Goal: Task Accomplishment & Management: Manage account settings

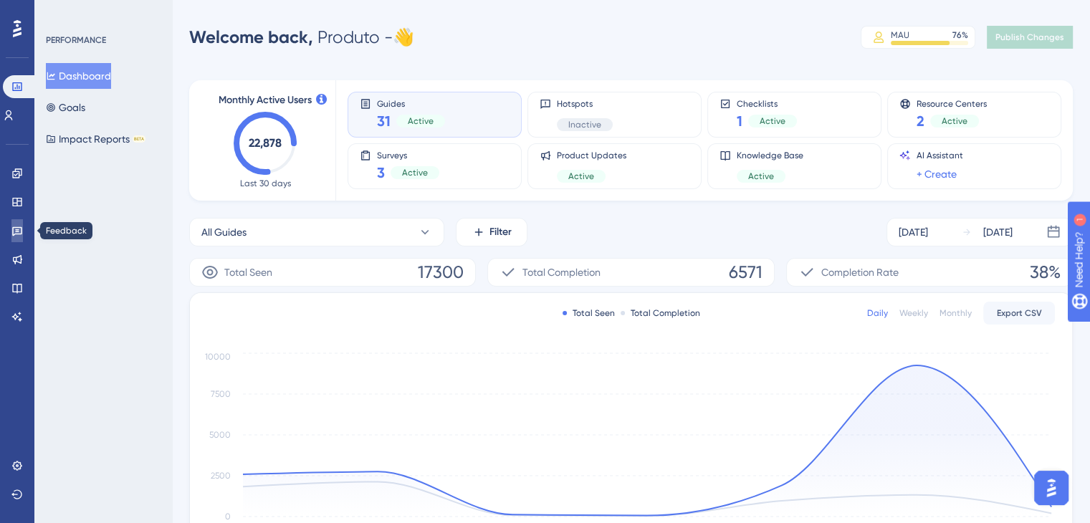
click at [12, 232] on icon at bounding box center [17, 231] width 10 height 9
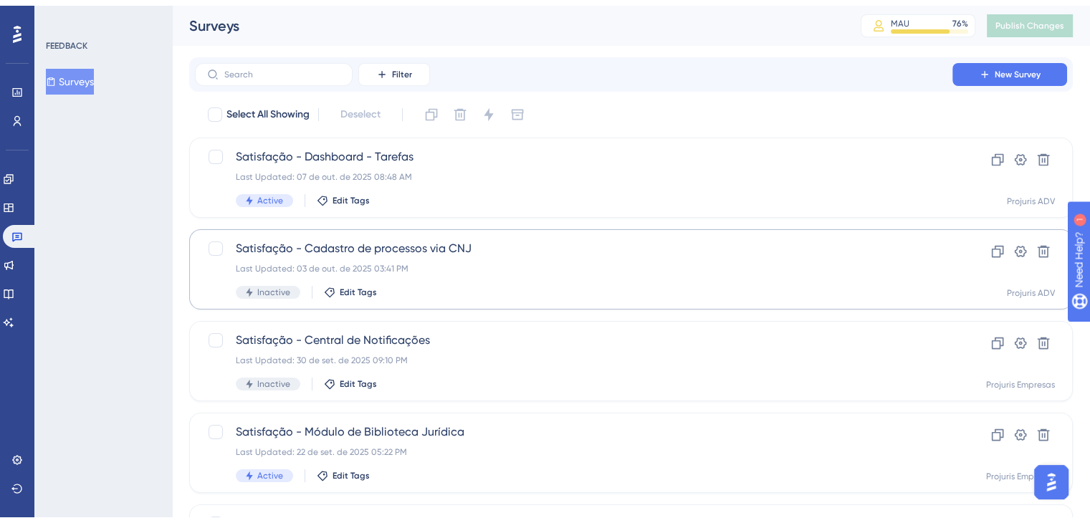
scroll to position [72, 0]
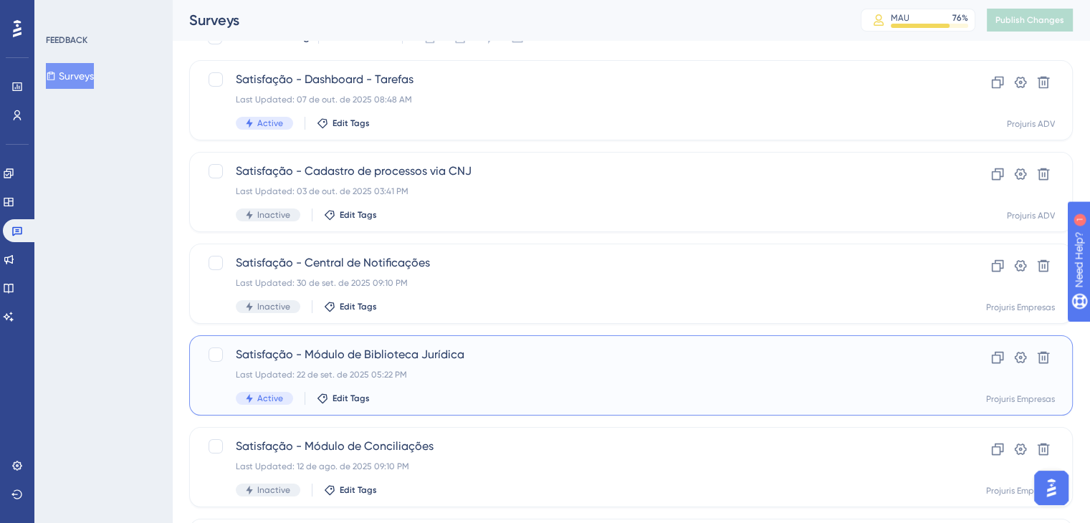
click at [547, 353] on span "Satisfação - Módulo de Biblioteca Jurídica" at bounding box center [574, 354] width 676 height 17
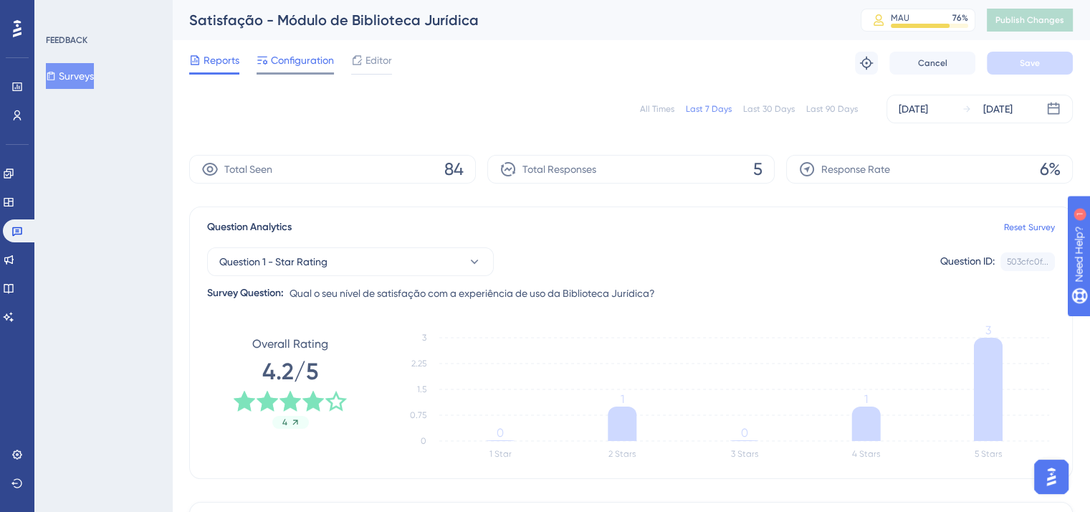
click at [304, 64] on span "Configuration" at bounding box center [302, 60] width 63 height 17
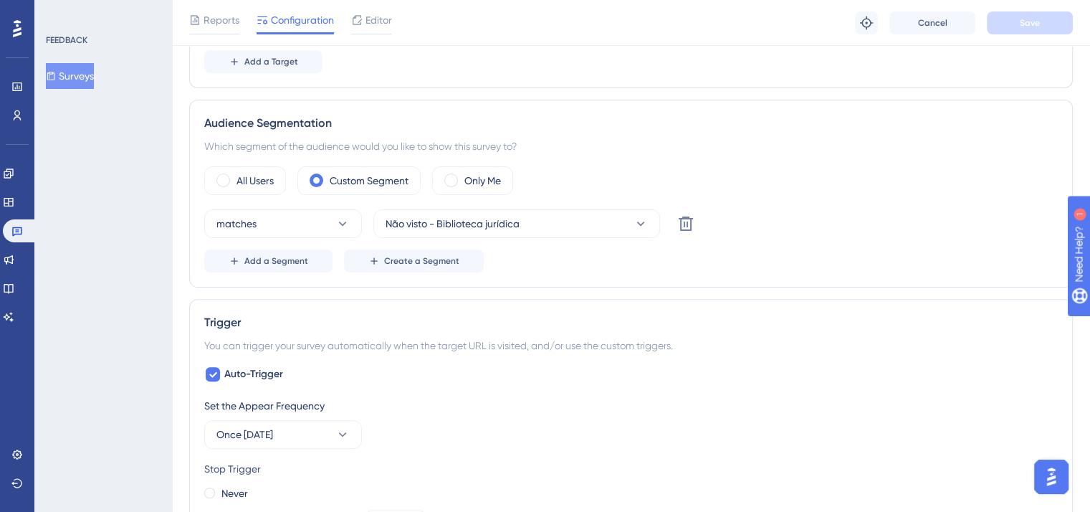
scroll to position [371, 0]
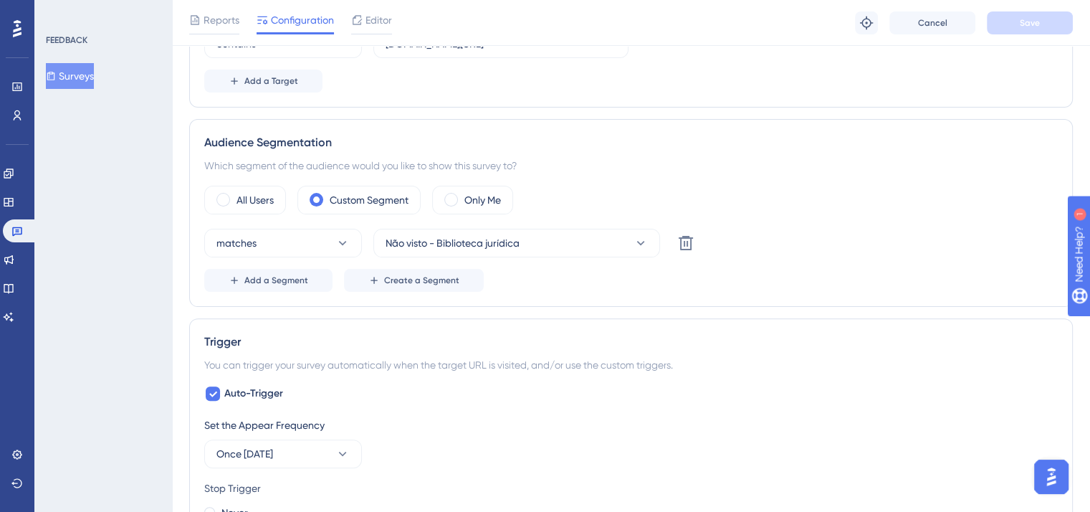
click at [92, 77] on button "Surveys" at bounding box center [70, 76] width 48 height 26
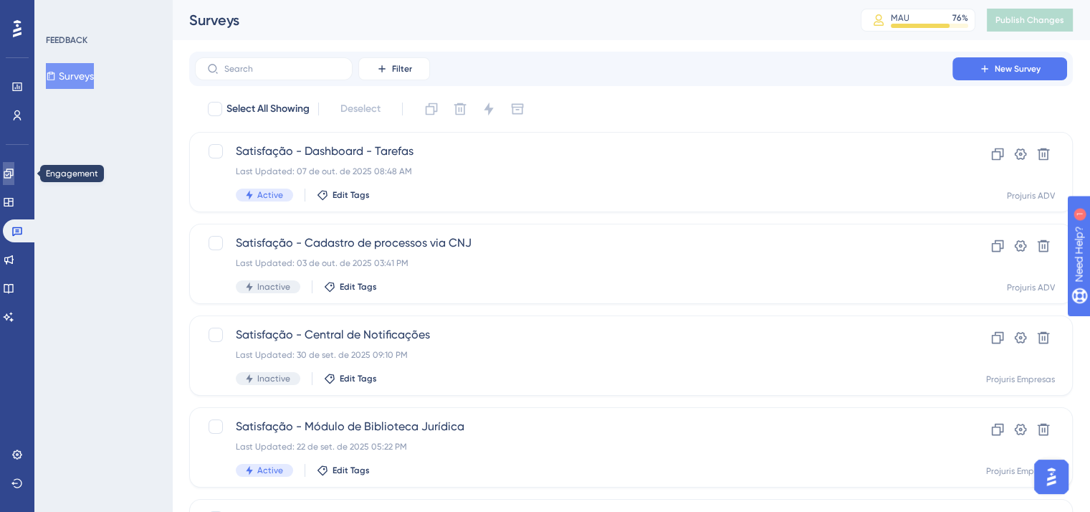
drag, startPoint x: 20, startPoint y: 170, endPoint x: 80, endPoint y: 166, distance: 60.3
click at [14, 170] on icon at bounding box center [8, 173] width 11 height 11
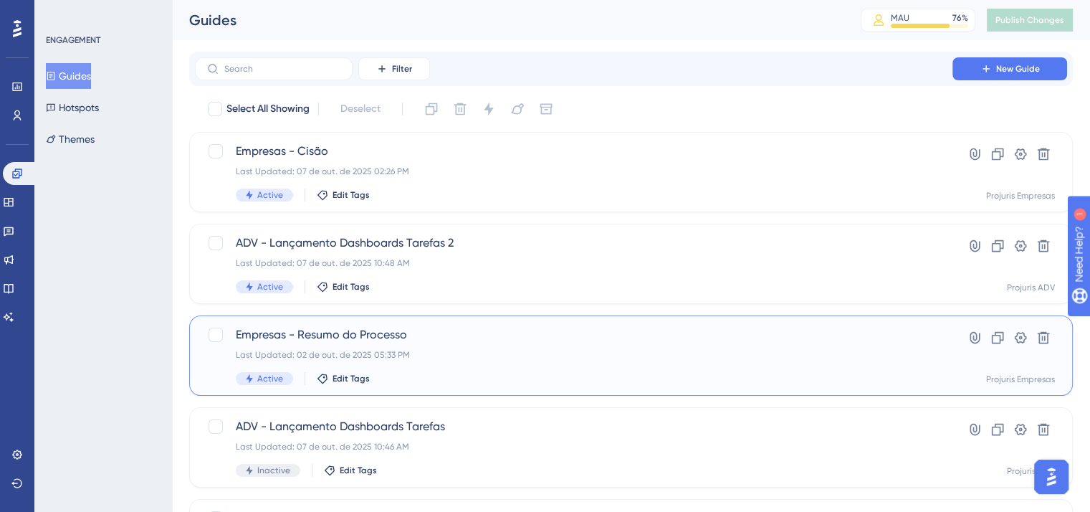
click at [491, 342] on span "Empresas - Resumo do Processo" at bounding box center [574, 334] width 676 height 17
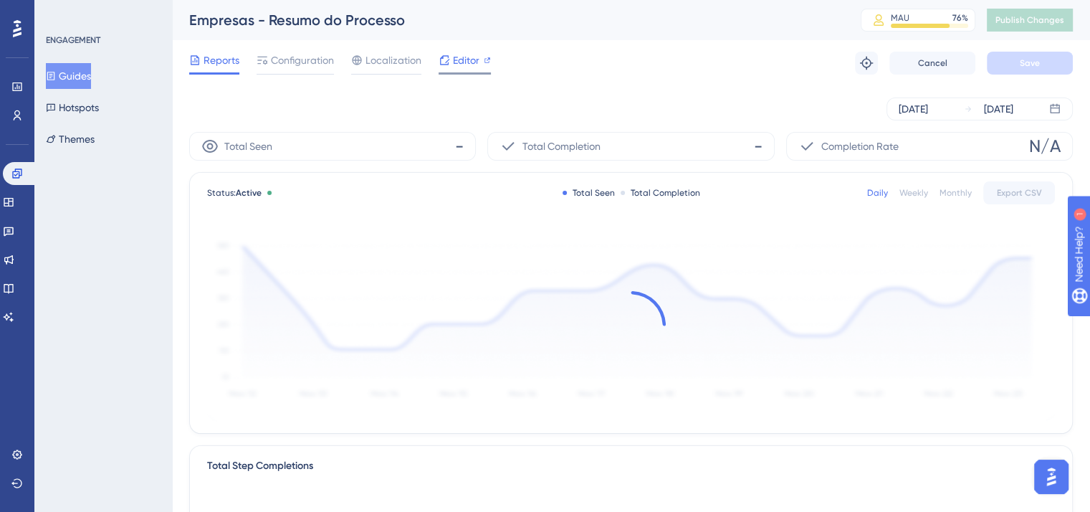
click at [451, 64] on div "Editor" at bounding box center [465, 60] width 52 height 17
click at [291, 64] on span "Configuration" at bounding box center [302, 60] width 63 height 17
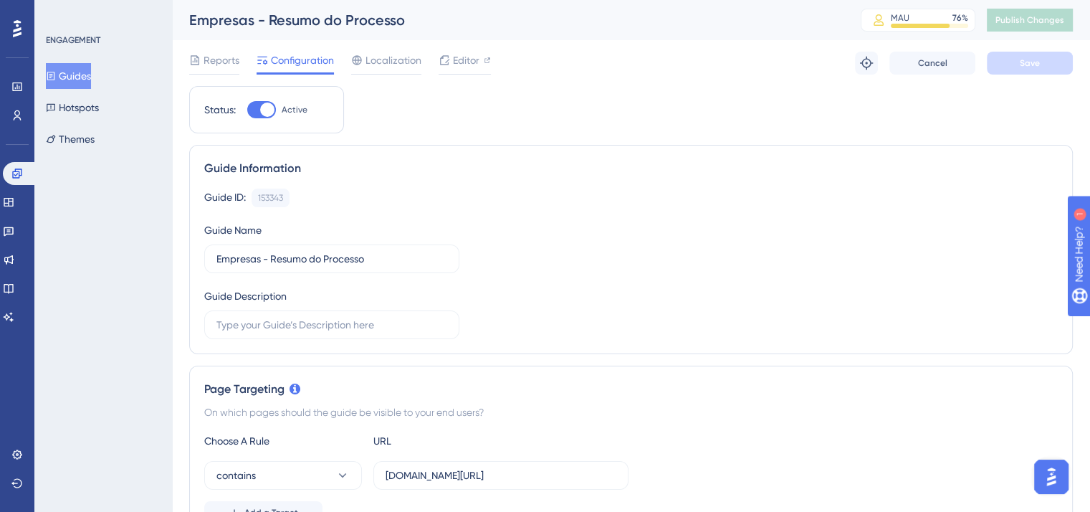
click at [264, 109] on div at bounding box center [267, 109] width 14 height 14
click at [247, 110] on input "Active" at bounding box center [246, 110] width 1 height 1
checkbox input "false"
click at [1053, 62] on button "Save" at bounding box center [1030, 63] width 86 height 23
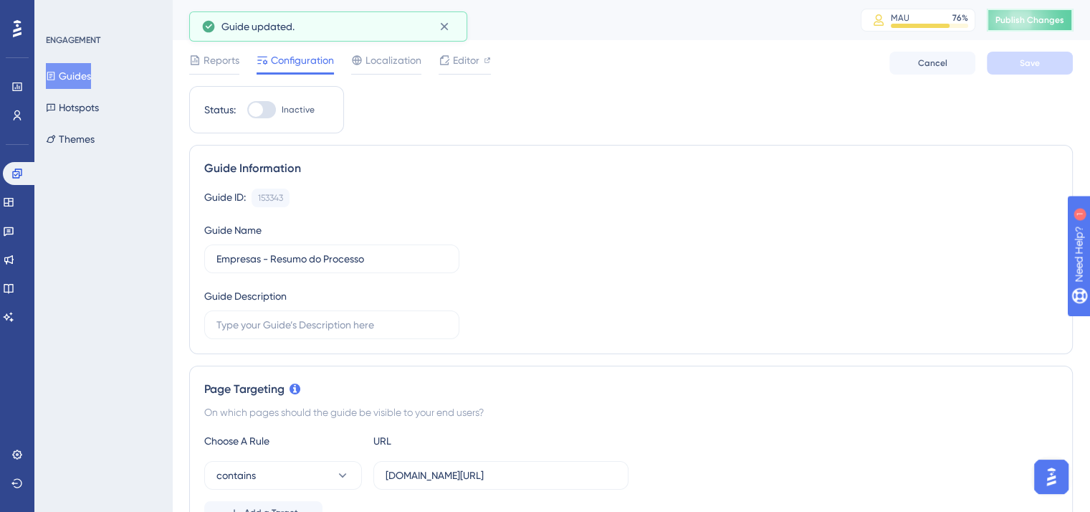
click at [1052, 18] on span "Publish Changes" at bounding box center [1029, 19] width 69 height 11
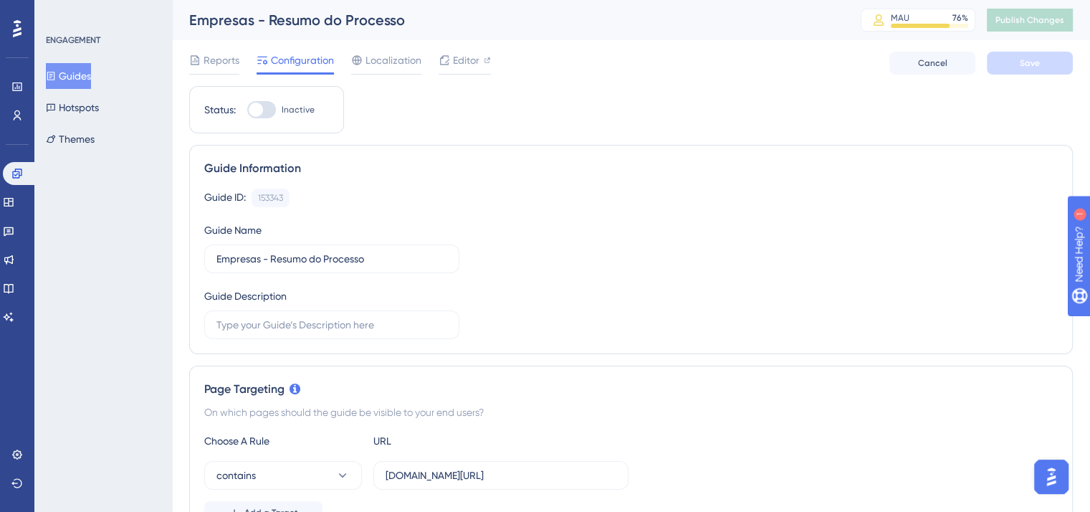
click at [91, 71] on button "Guides" at bounding box center [68, 76] width 45 height 26
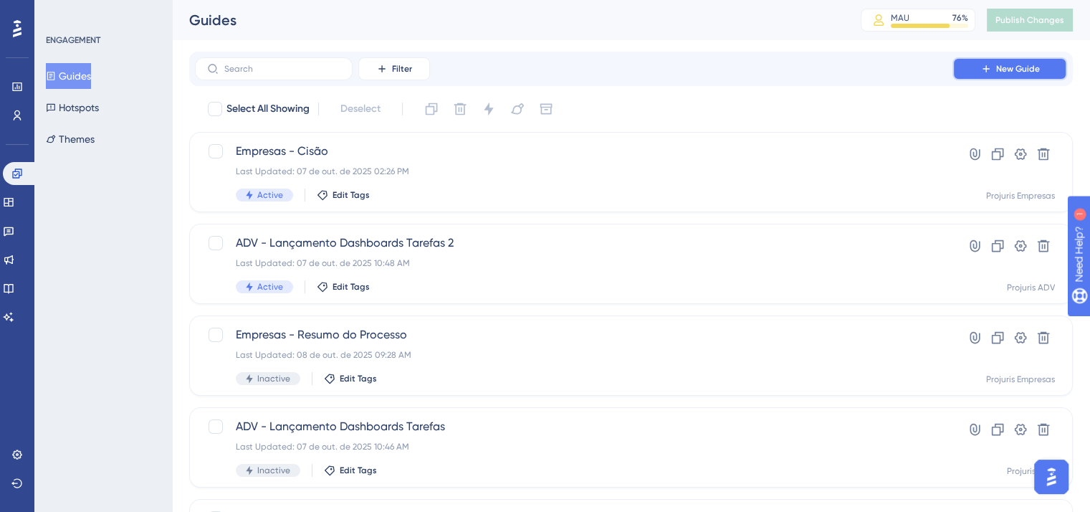
click at [1015, 70] on span "New Guide" at bounding box center [1018, 68] width 44 height 11
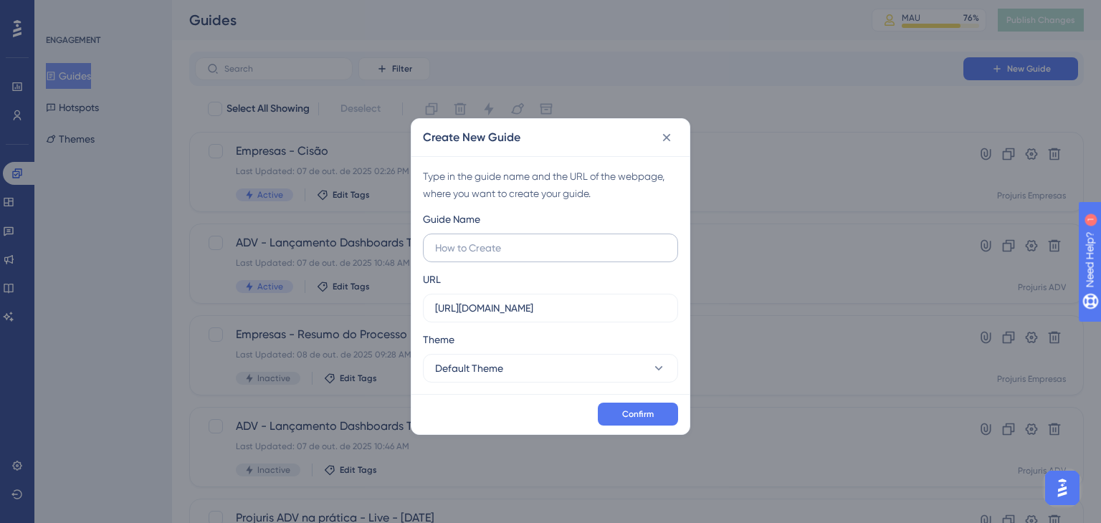
click at [554, 247] on input "text" at bounding box center [550, 248] width 231 height 16
type input "Empresas - Prognóstico Jurídico"
drag, startPoint x: 617, startPoint y: 305, endPoint x: 406, endPoint y: 269, distance: 214.4
click at [405, 268] on div "Create New Guide Type in the guide name and the URL of the webpage, where you w…" at bounding box center [550, 261] width 1101 height 523
click at [570, 302] on input "text" at bounding box center [550, 308] width 231 height 16
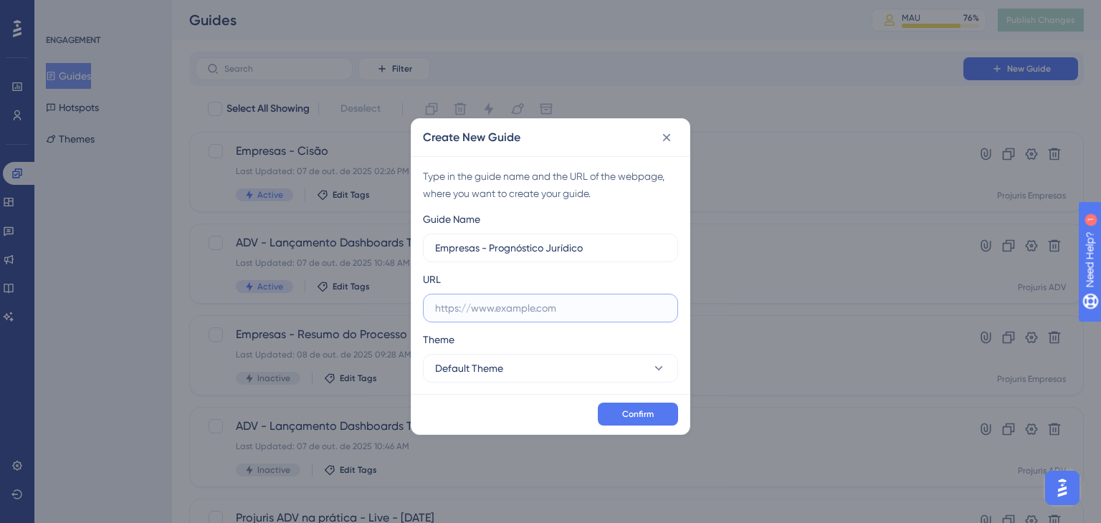
paste input "https://doc.projuris.com.br/#/processo"
type input "https://doc.projuris.com.br/#/processo"
click at [539, 360] on button "Default Theme" at bounding box center [550, 368] width 255 height 29
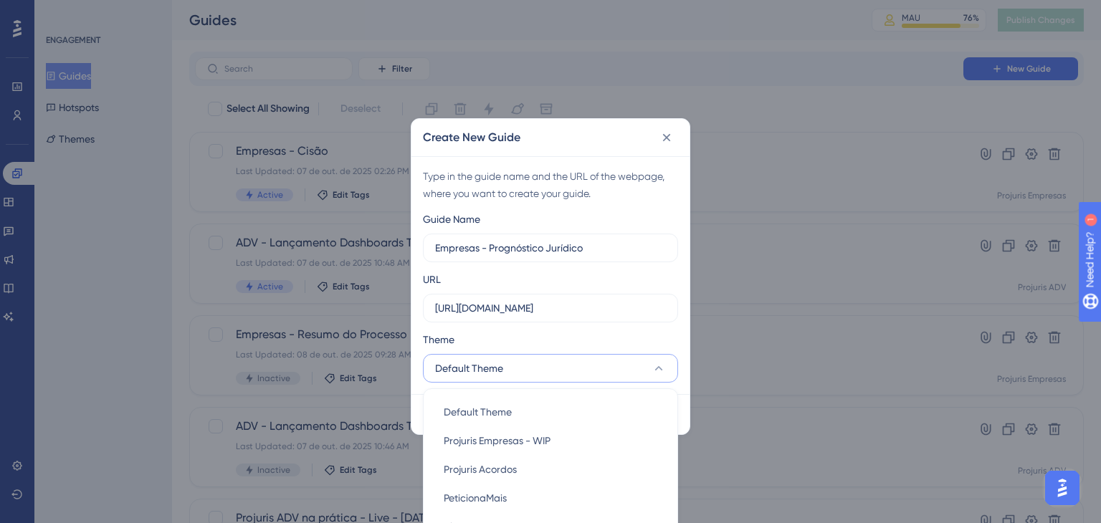
scroll to position [152, 0]
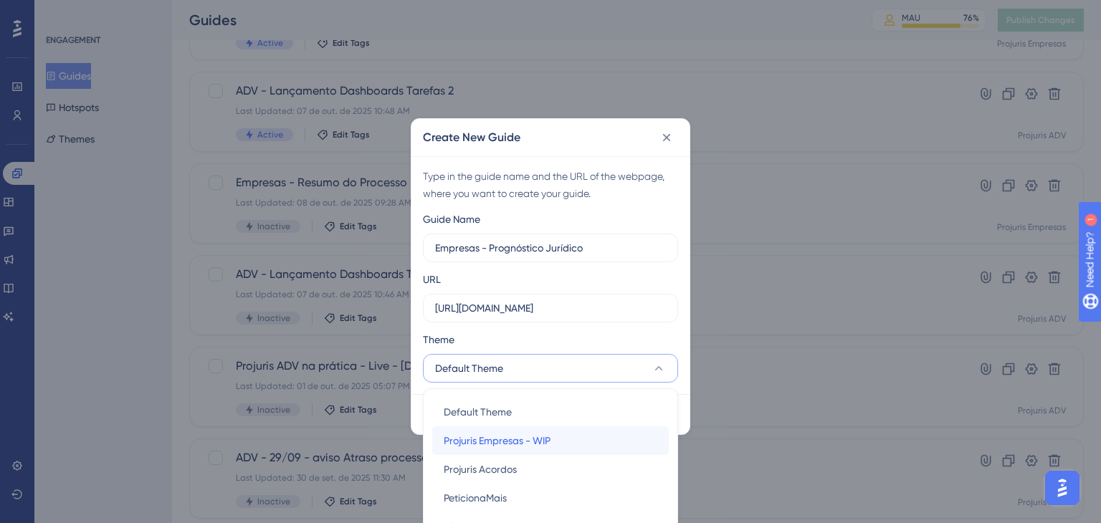
click at [538, 443] on span "Projuris Empresas - WIP" at bounding box center [497, 440] width 107 height 17
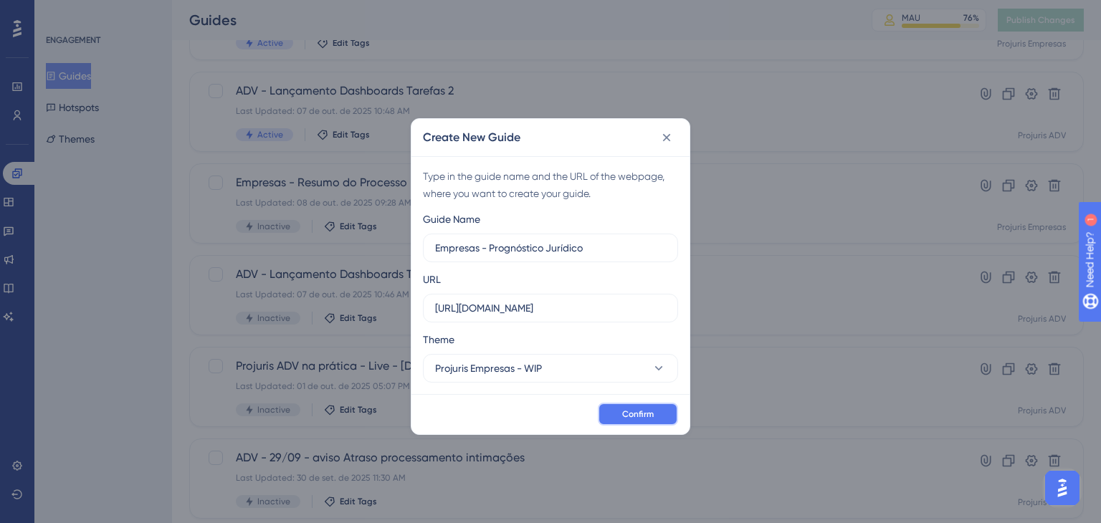
click at [628, 411] on span "Confirm" at bounding box center [638, 413] width 32 height 11
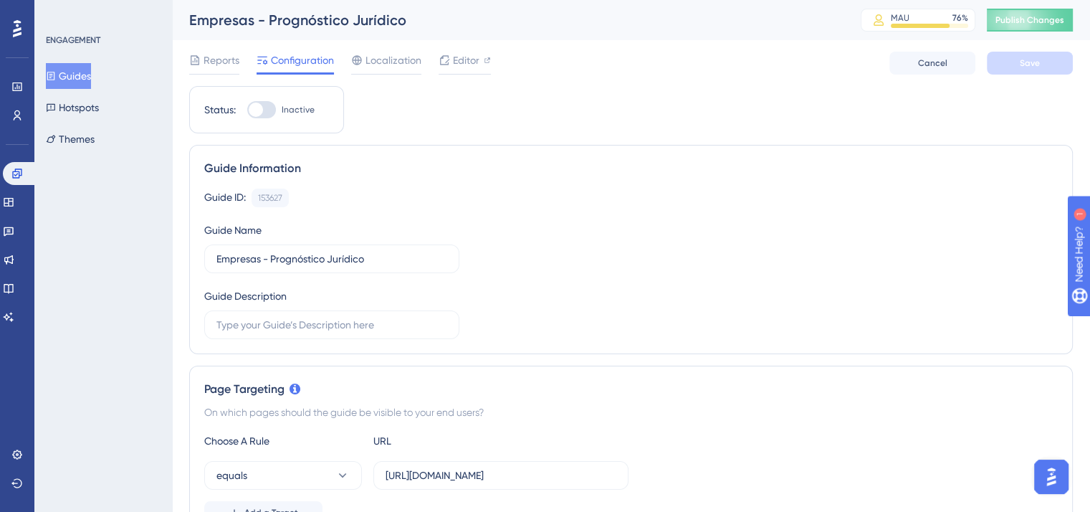
click at [267, 104] on div at bounding box center [261, 109] width 29 height 17
click at [247, 110] on input "Inactive" at bounding box center [246, 110] width 1 height 1
checkbox input "true"
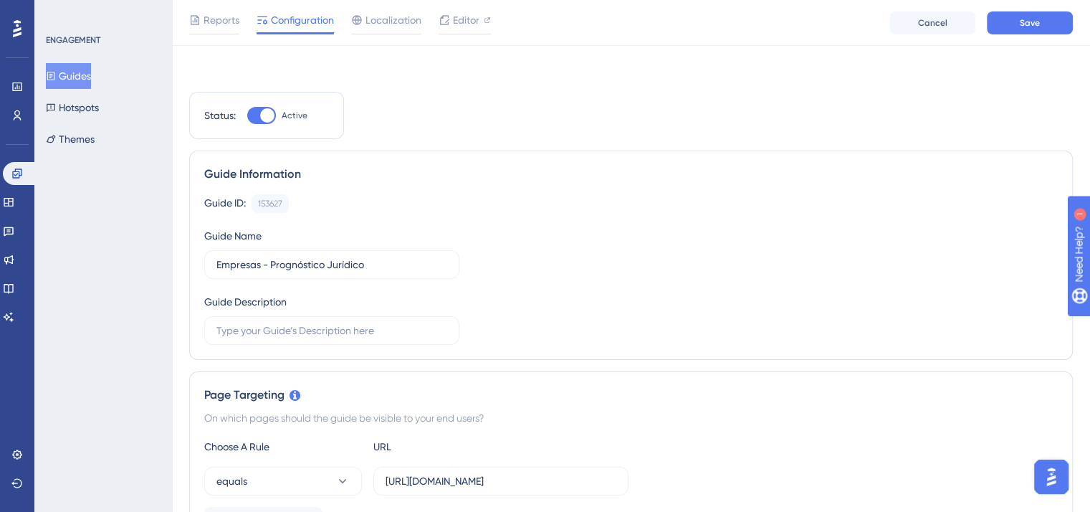
scroll to position [143, 0]
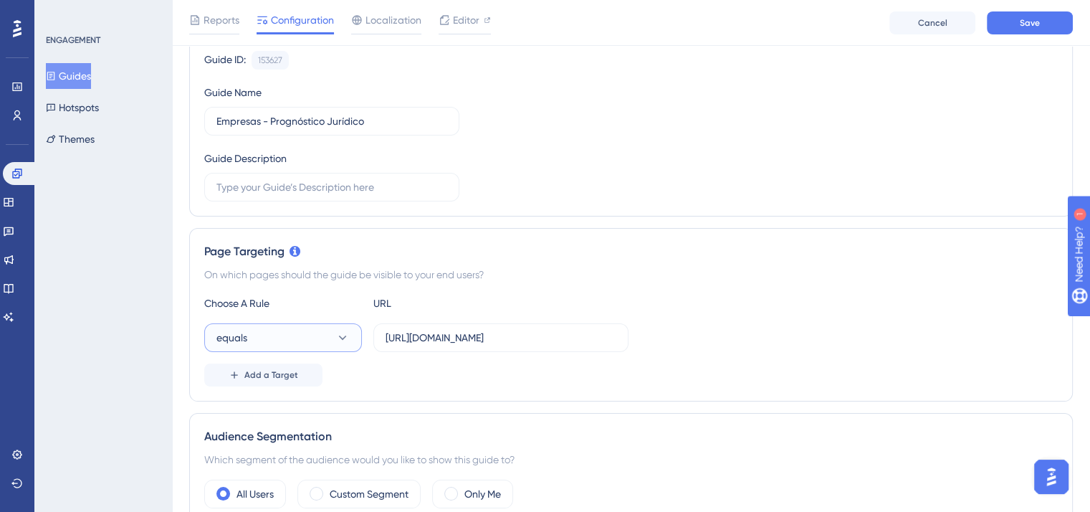
click at [347, 335] on icon at bounding box center [342, 337] width 14 height 14
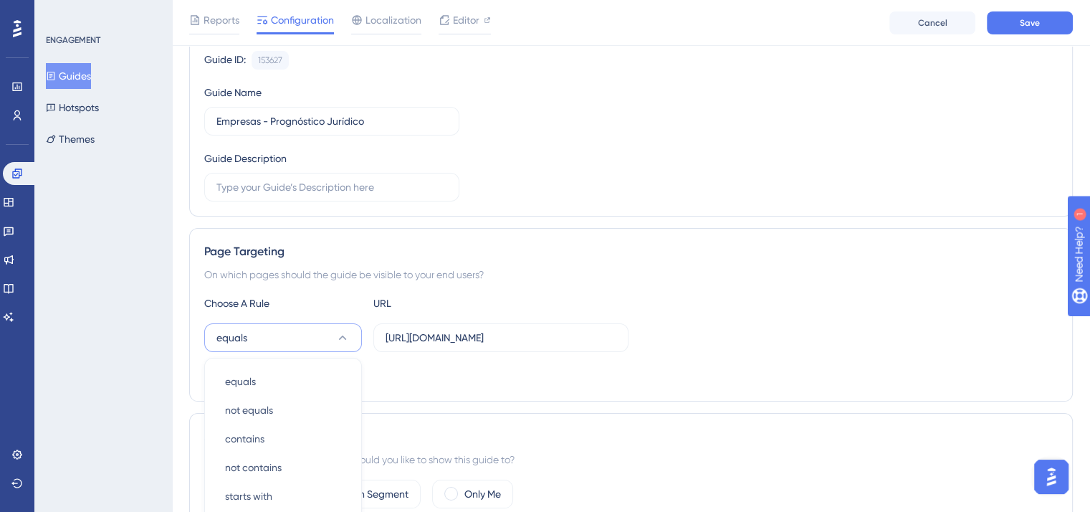
scroll to position [351, 0]
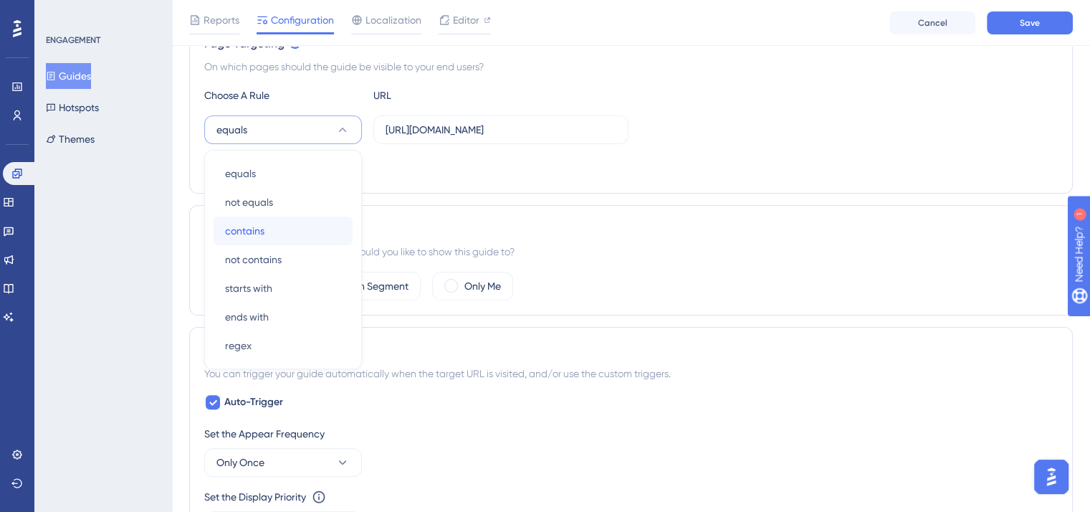
click at [274, 232] on div "contains contains" at bounding box center [283, 230] width 116 height 29
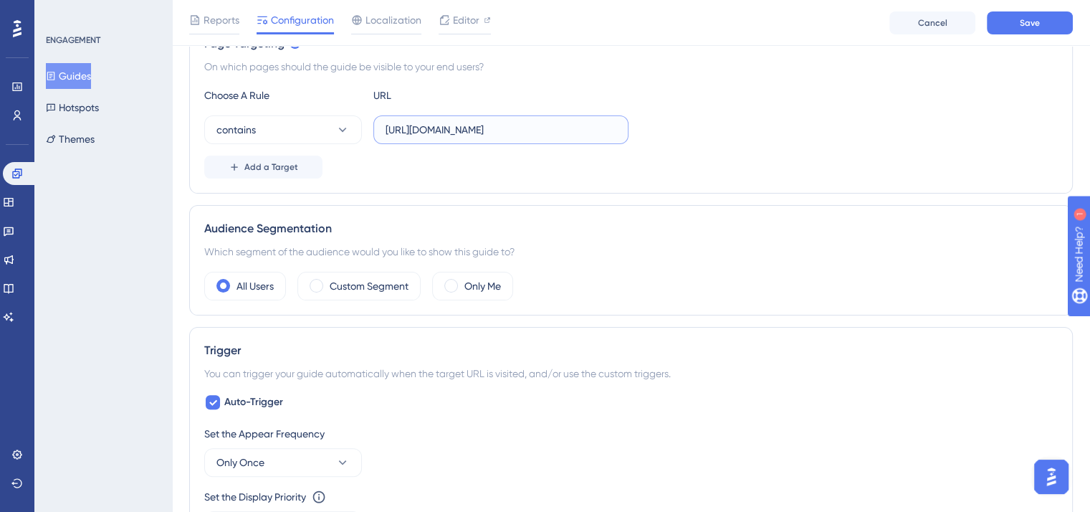
drag, startPoint x: 441, startPoint y: 128, endPoint x: 350, endPoint y: 107, distance: 94.0
click at [350, 107] on div "Choose A Rule URL contains https://doc.projuris.com.br/#/processo Add a Target" at bounding box center [630, 133] width 853 height 92
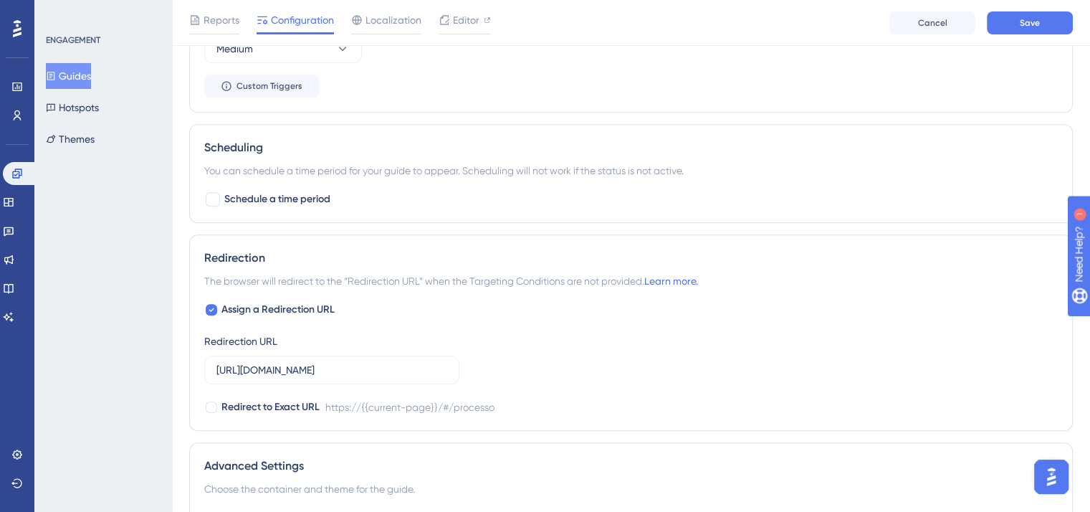
scroll to position [853, 0]
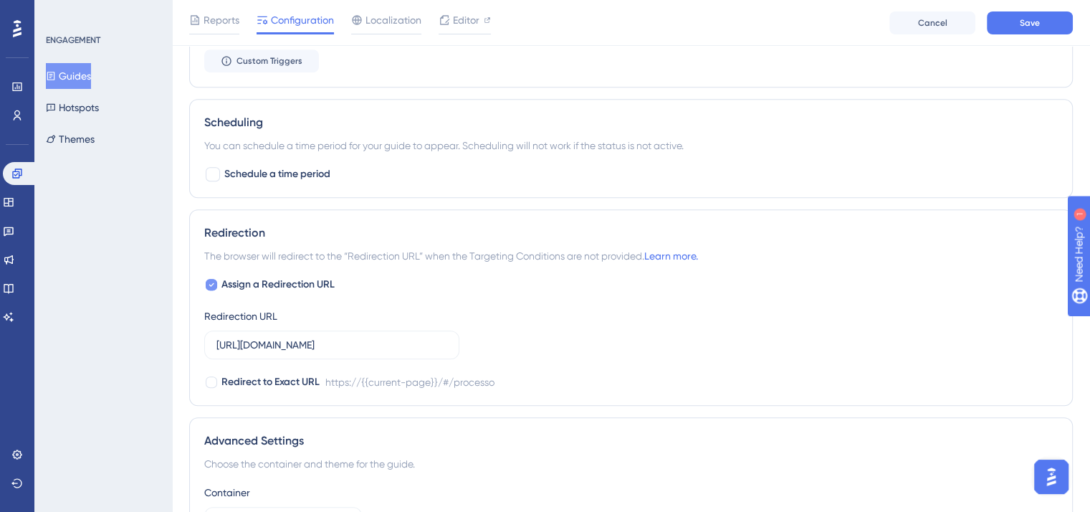
type input "projuris.com.br/#/processo"
click at [211, 280] on icon at bounding box center [212, 284] width 6 height 11
checkbox input "false"
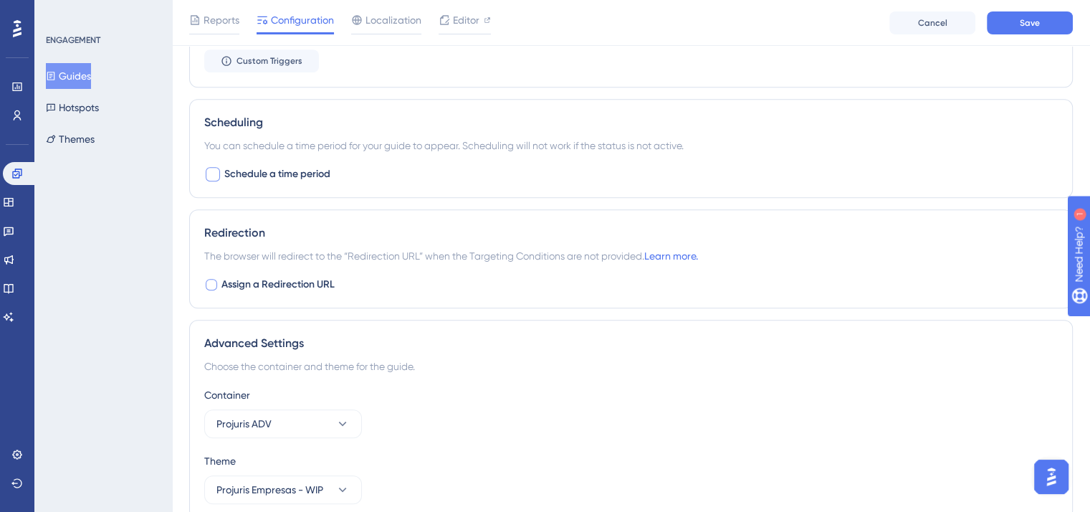
click at [212, 168] on div at bounding box center [213, 174] width 14 height 14
checkbox input "true"
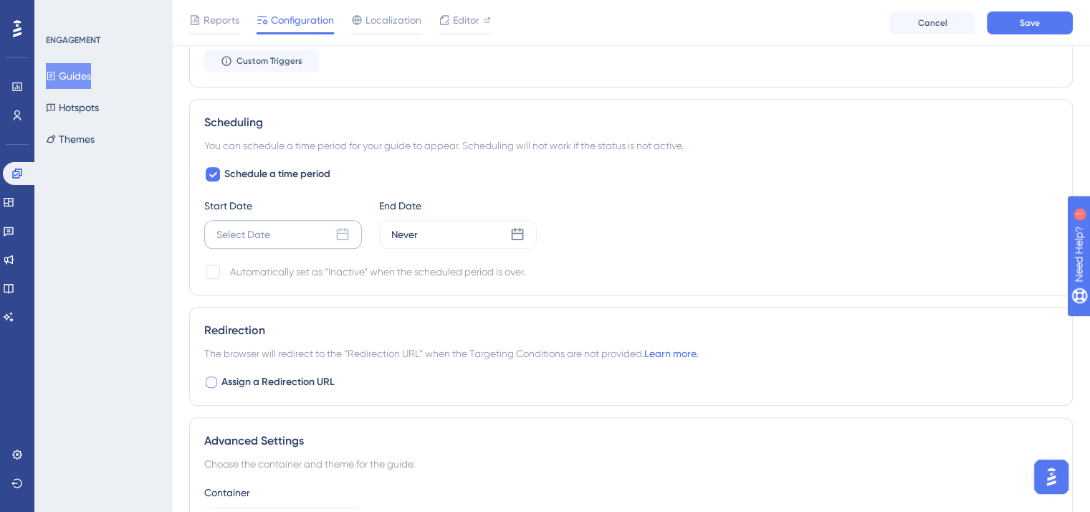
drag, startPoint x: 340, startPoint y: 231, endPoint x: 344, endPoint y: 241, distance: 10.7
click at [343, 234] on icon at bounding box center [342, 234] width 14 height 14
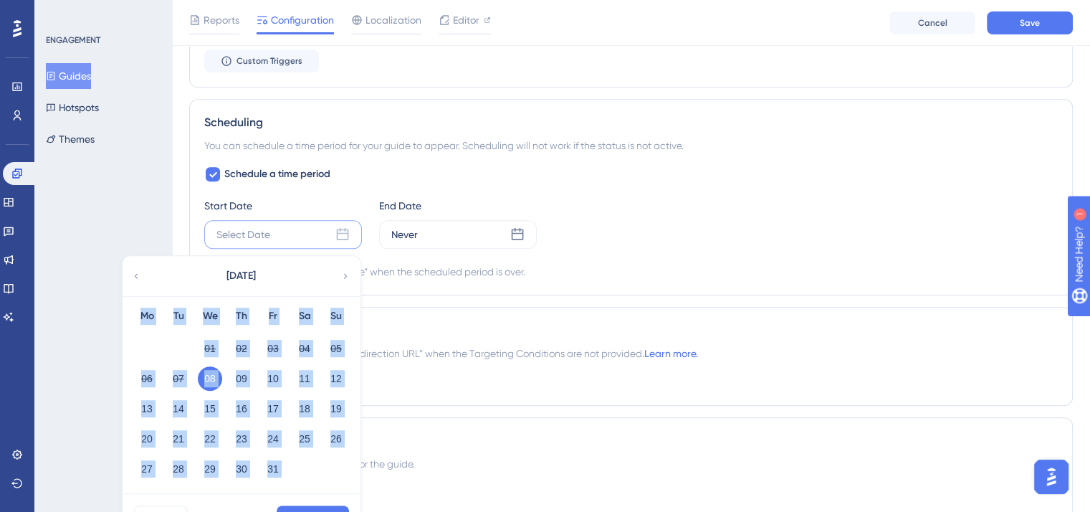
scroll to position [924, 0]
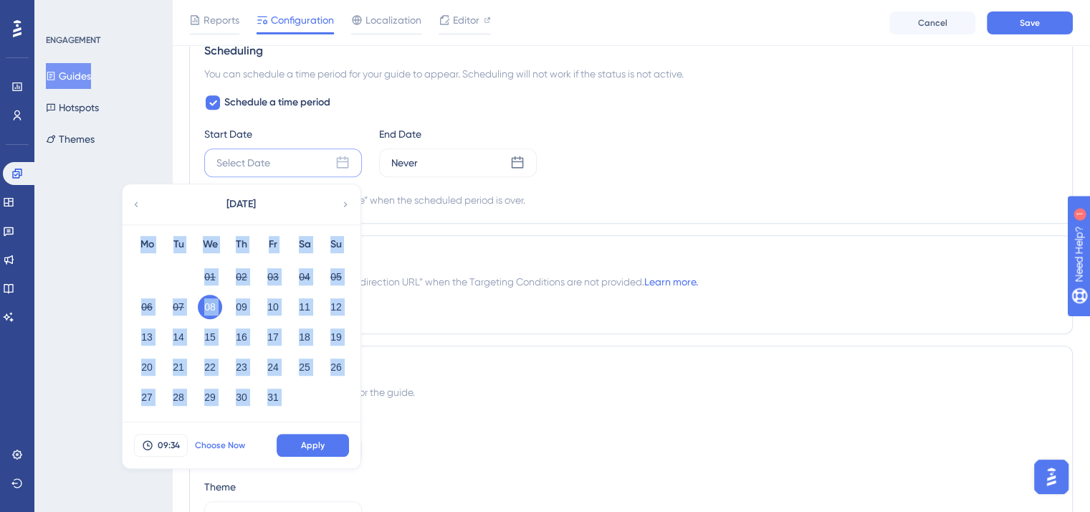
click at [227, 436] on button "Choose Now" at bounding box center [220, 445] width 64 height 23
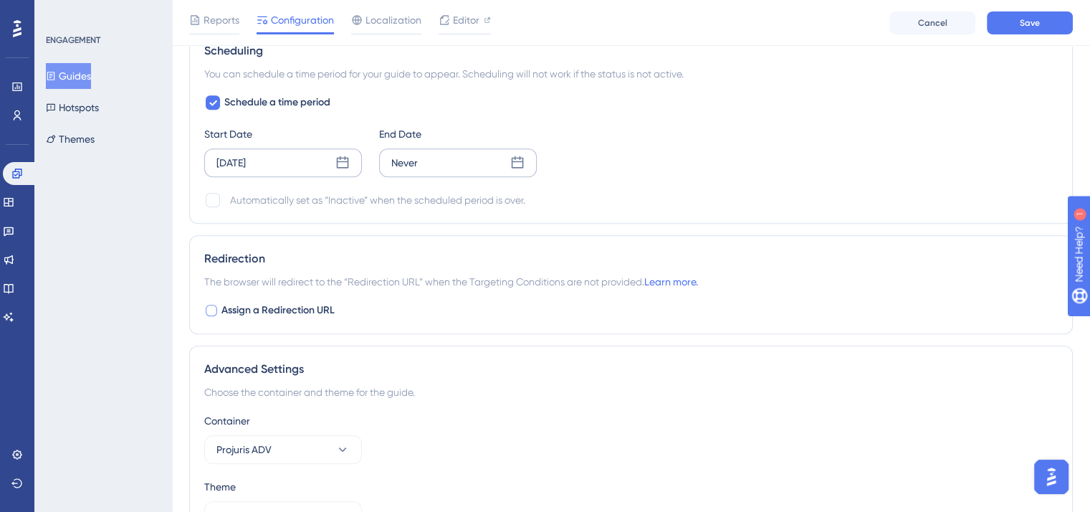
click at [519, 159] on icon at bounding box center [518, 162] width 12 height 12
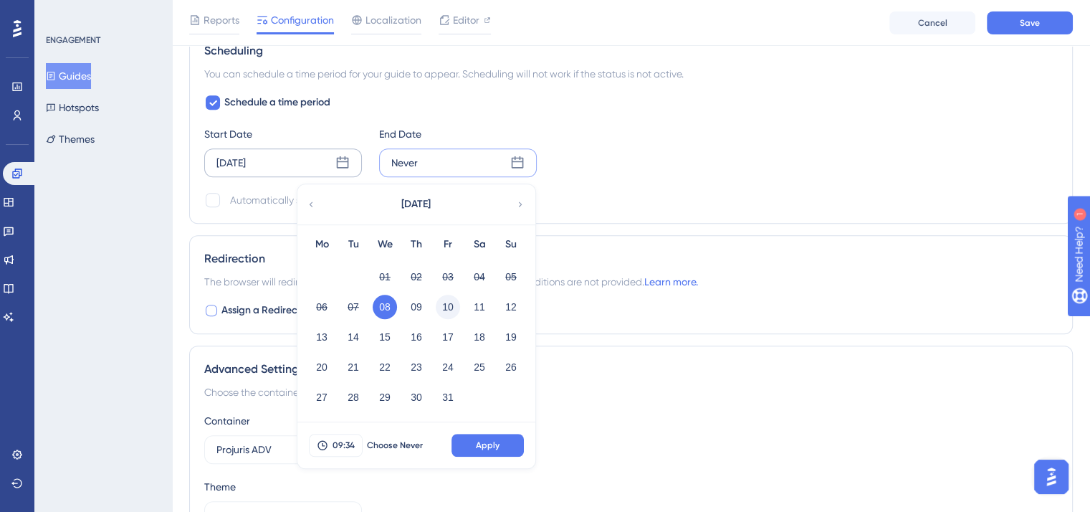
click at [444, 302] on button "10" at bounding box center [448, 306] width 24 height 24
click at [341, 439] on span "09:34" at bounding box center [343, 444] width 22 height 11
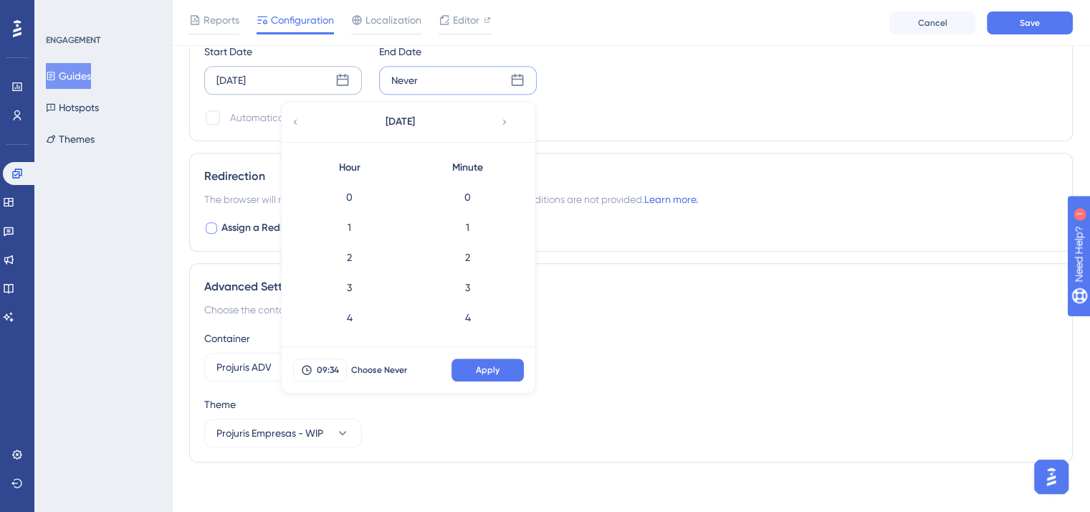
scroll to position [961, 0]
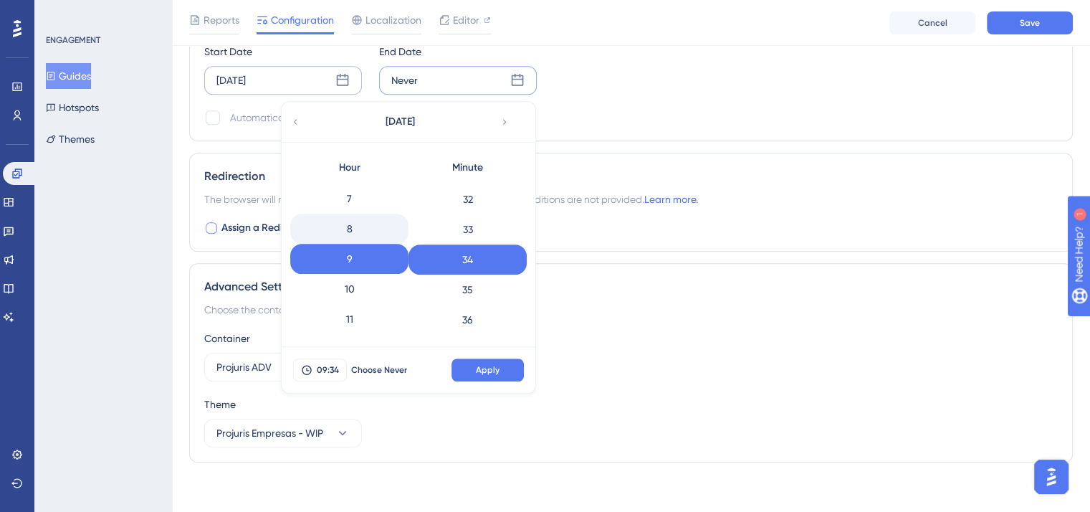
click at [336, 217] on div "8" at bounding box center [349, 229] width 118 height 30
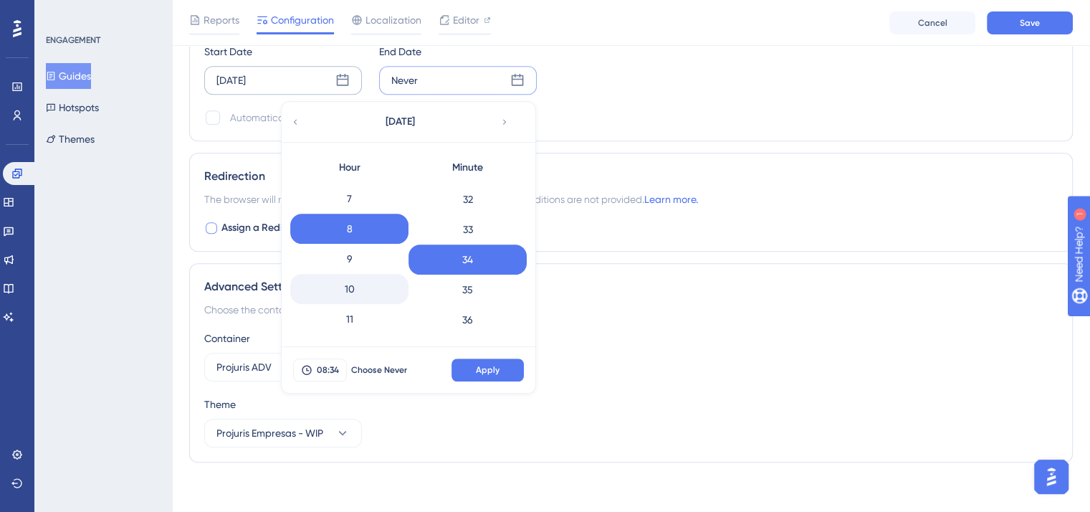
click at [348, 275] on div "10" at bounding box center [349, 289] width 118 height 30
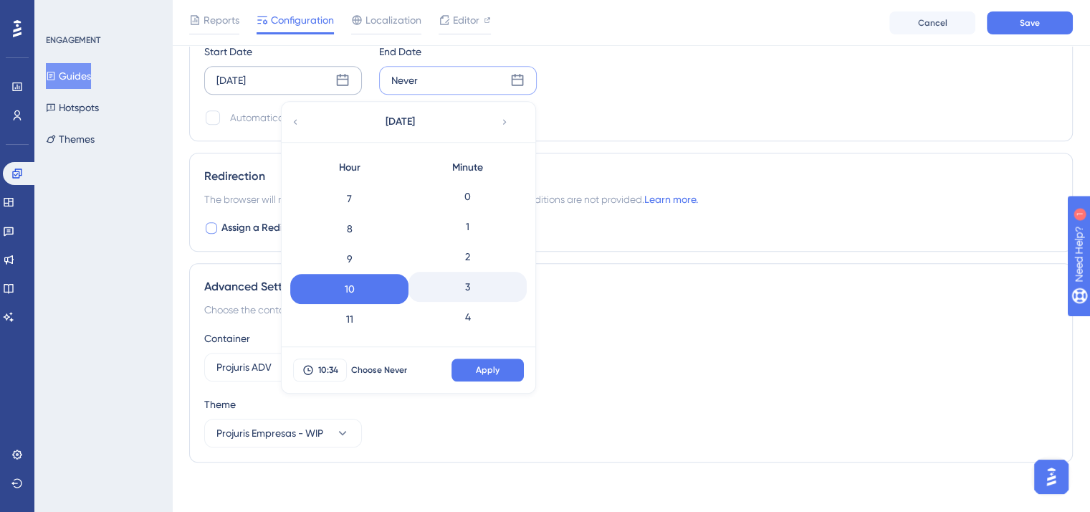
scroll to position [0, 0]
click at [482, 198] on div "0" at bounding box center [467, 197] width 118 height 30
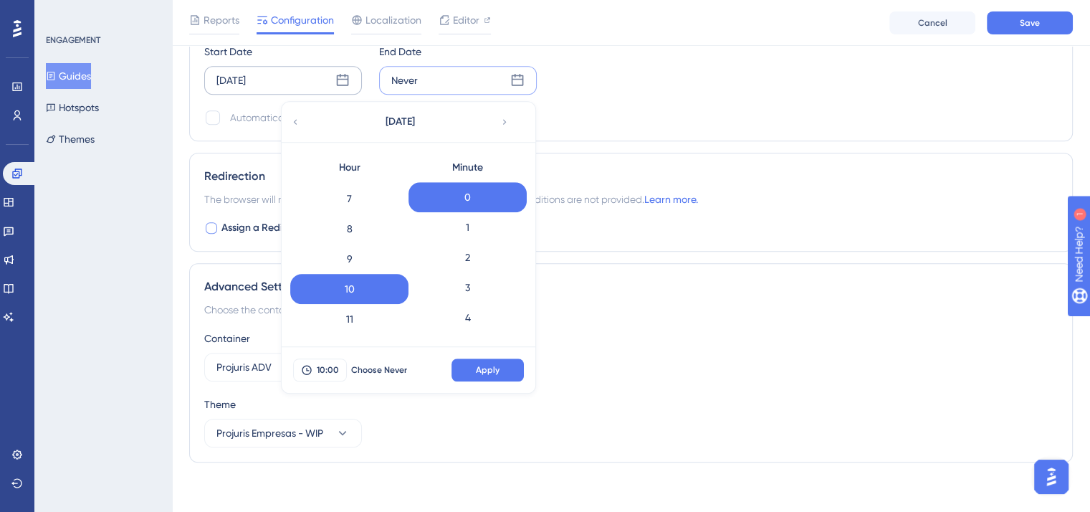
click at [499, 370] on button "Apply" at bounding box center [487, 369] width 72 height 23
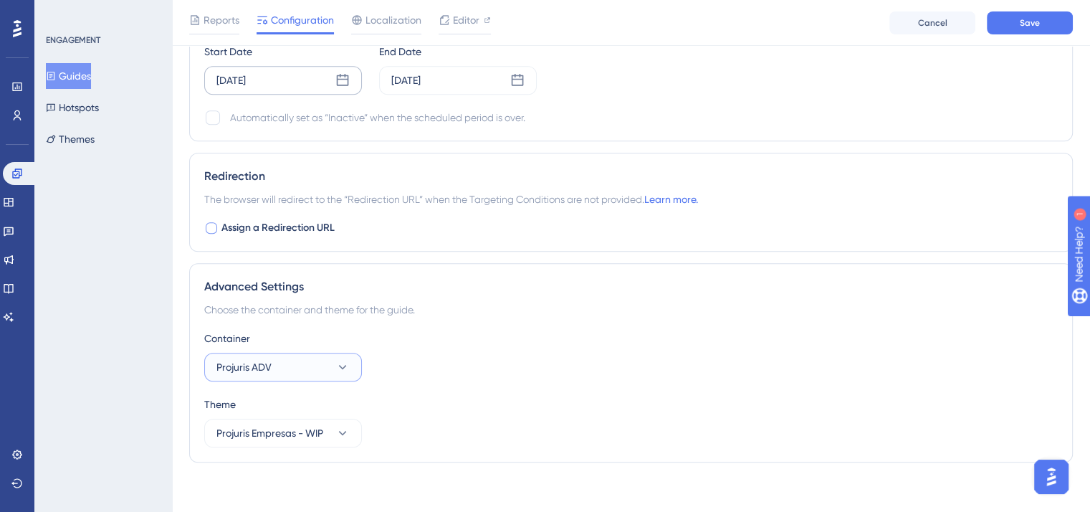
click at [287, 356] on button "Projuris ADV" at bounding box center [283, 367] width 158 height 29
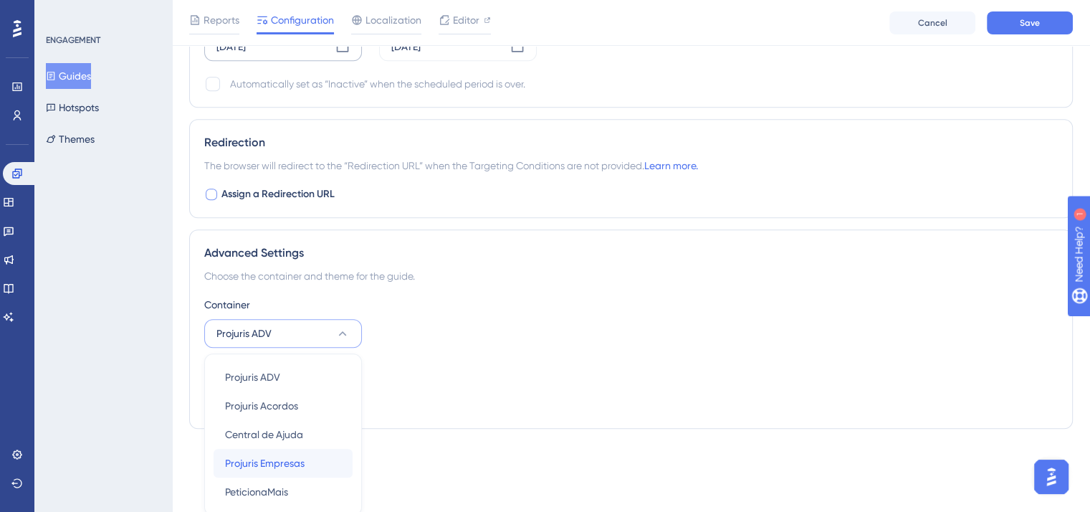
click at [273, 461] on span "Projuris Empresas" at bounding box center [265, 462] width 80 height 17
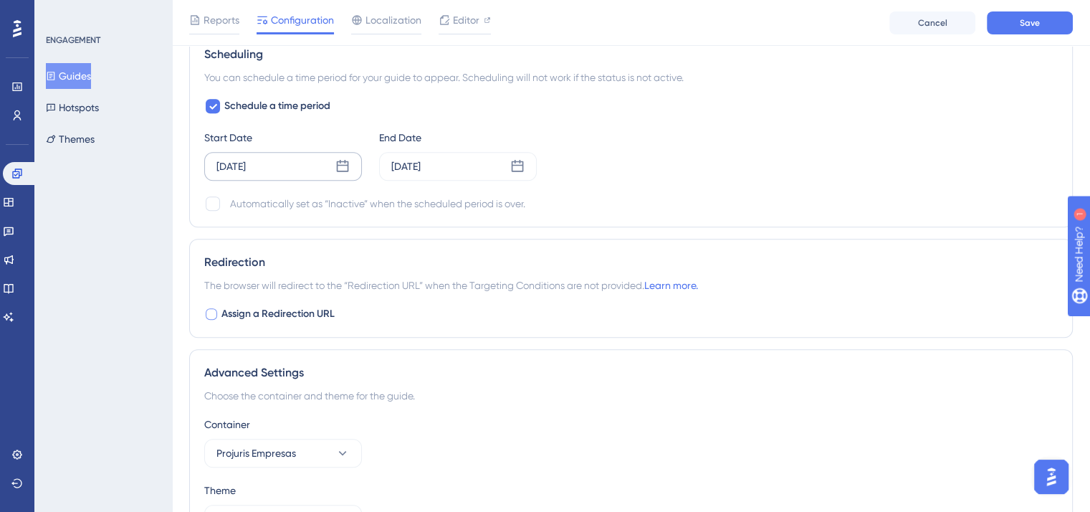
scroll to position [797, 0]
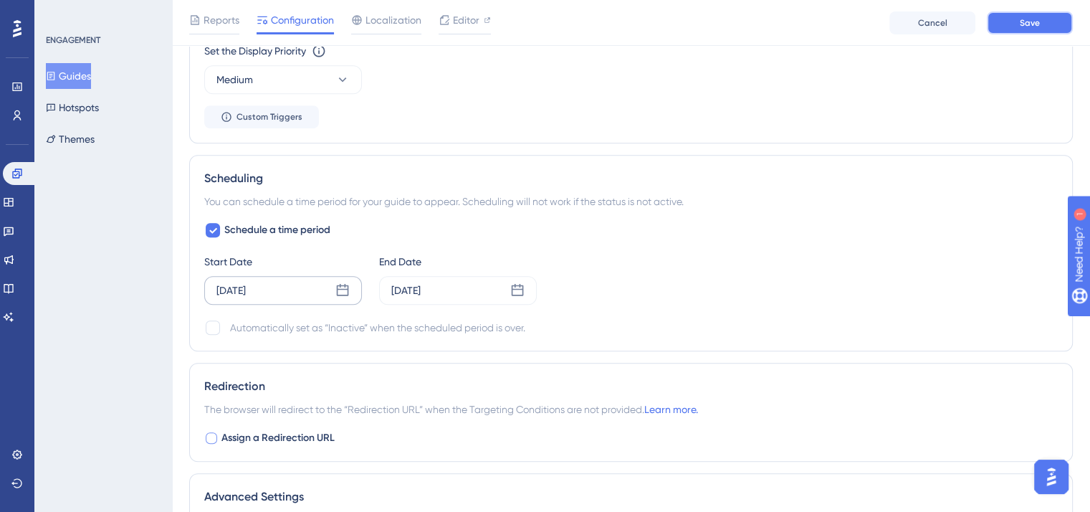
click at [1029, 21] on span "Save" at bounding box center [1030, 22] width 20 height 11
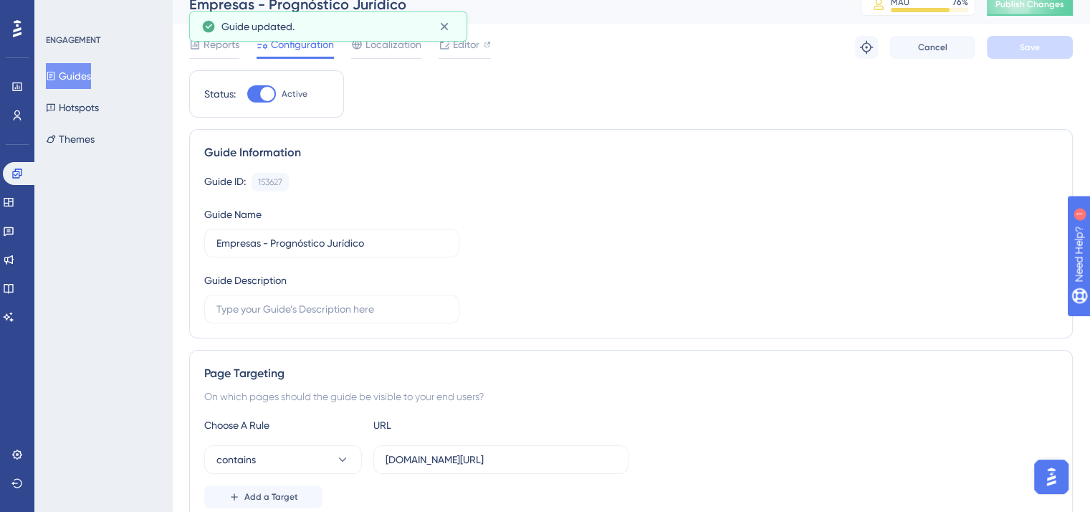
scroll to position [0, 0]
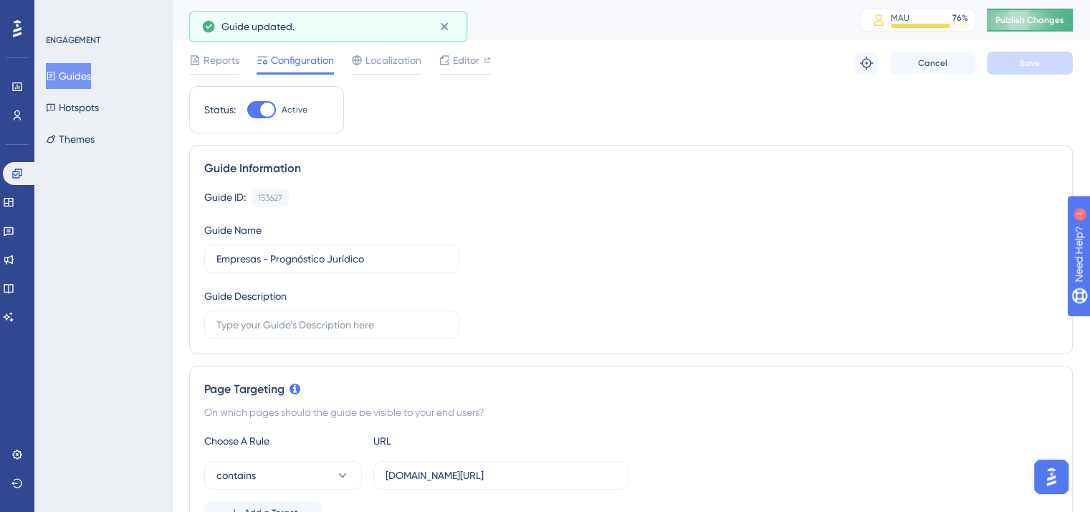
click at [1052, 18] on span "Publish Changes" at bounding box center [1029, 19] width 69 height 11
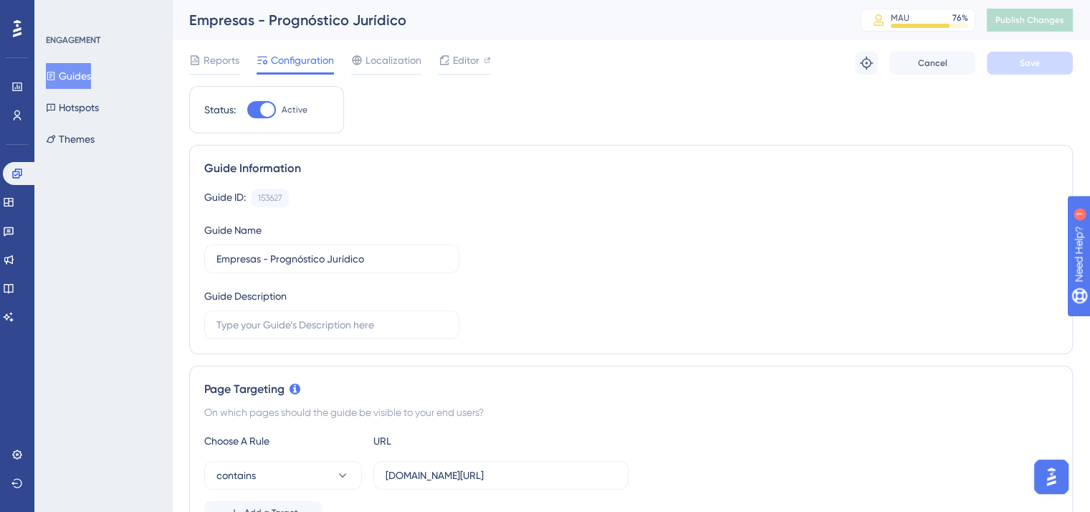
drag, startPoint x: 95, startPoint y: 69, endPoint x: 133, endPoint y: 237, distance: 172.5
click at [91, 68] on button "Guides" at bounding box center [68, 76] width 45 height 26
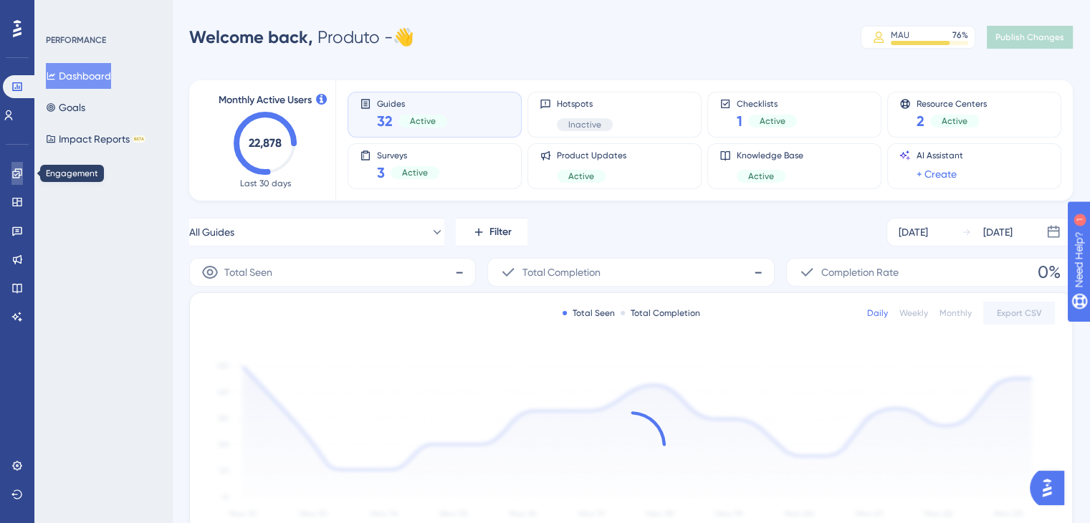
click at [14, 171] on icon at bounding box center [16, 172] width 9 height 9
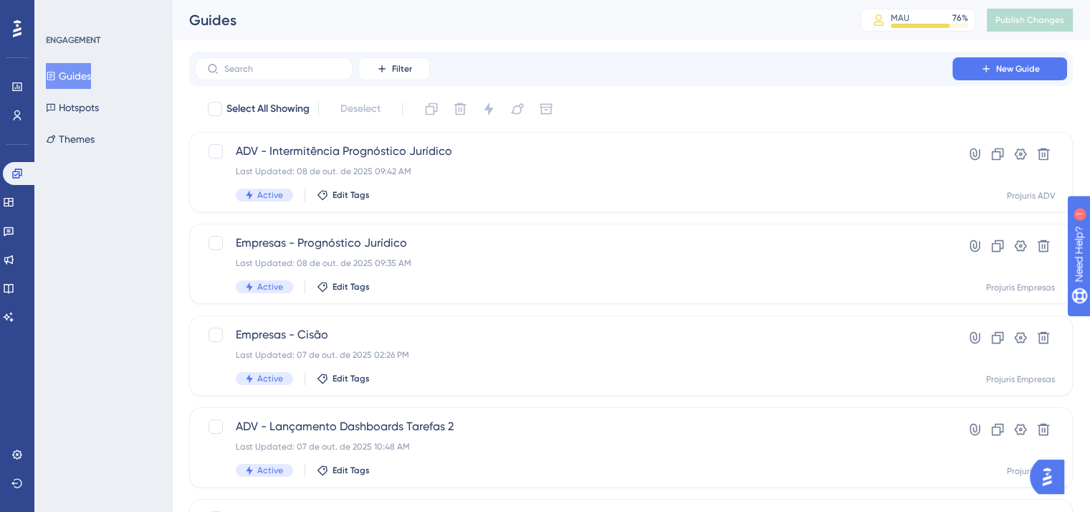
click at [83, 72] on button "Guides" at bounding box center [68, 76] width 45 height 26
click at [994, 67] on button "New Guide" at bounding box center [1009, 68] width 115 height 23
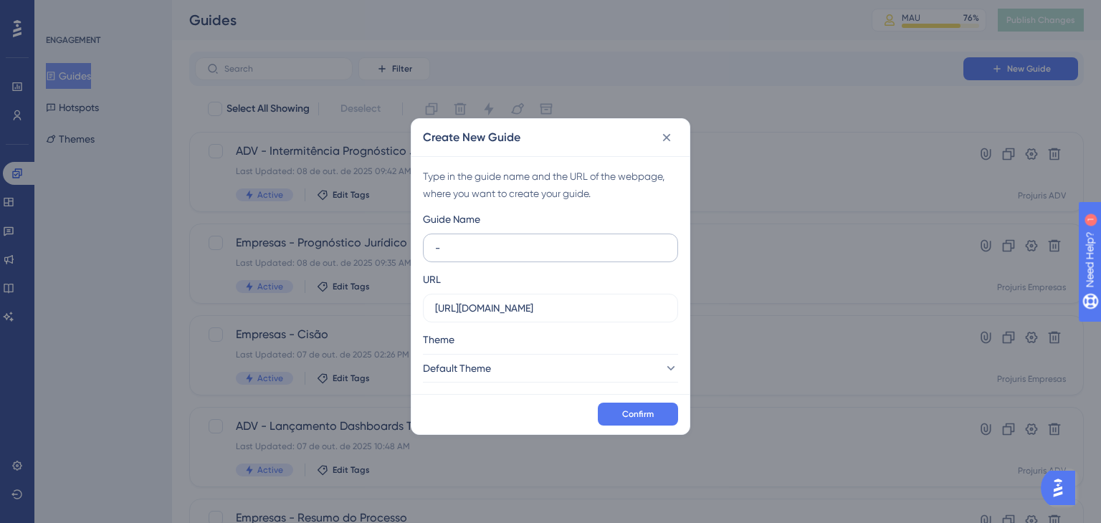
type input "-"
type input "Empresas - Central de Colaboração"
click at [668, 139] on icon at bounding box center [667, 138] width 8 height 8
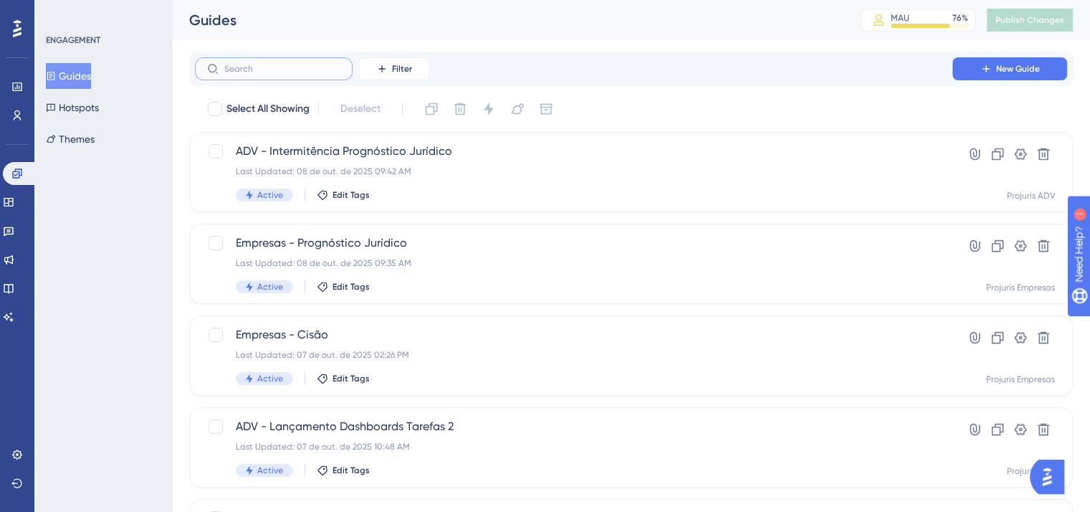
click at [260, 64] on input "text" at bounding box center [282, 69] width 116 height 10
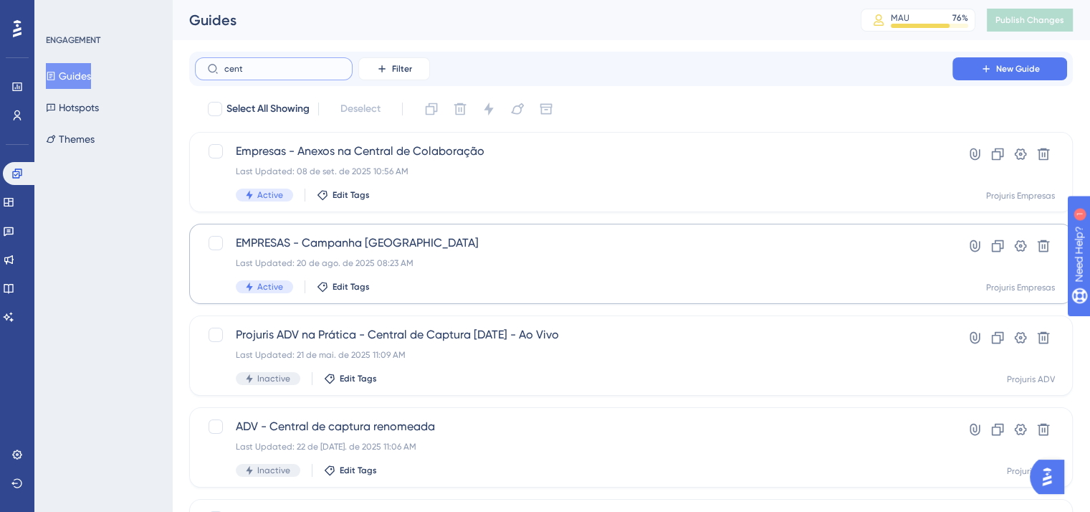
type input "cent"
click at [472, 264] on div "Last Updated: 20 de ago. de 2025 08:23 AM" at bounding box center [574, 262] width 676 height 11
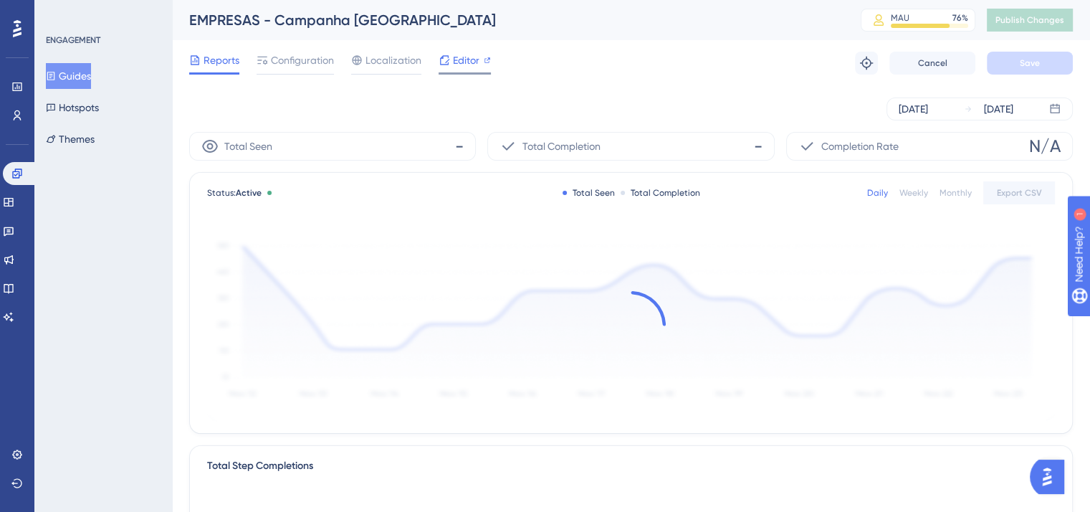
click at [456, 66] on span "Editor" at bounding box center [466, 60] width 27 height 17
click at [312, 59] on span "Configuration" at bounding box center [302, 60] width 63 height 17
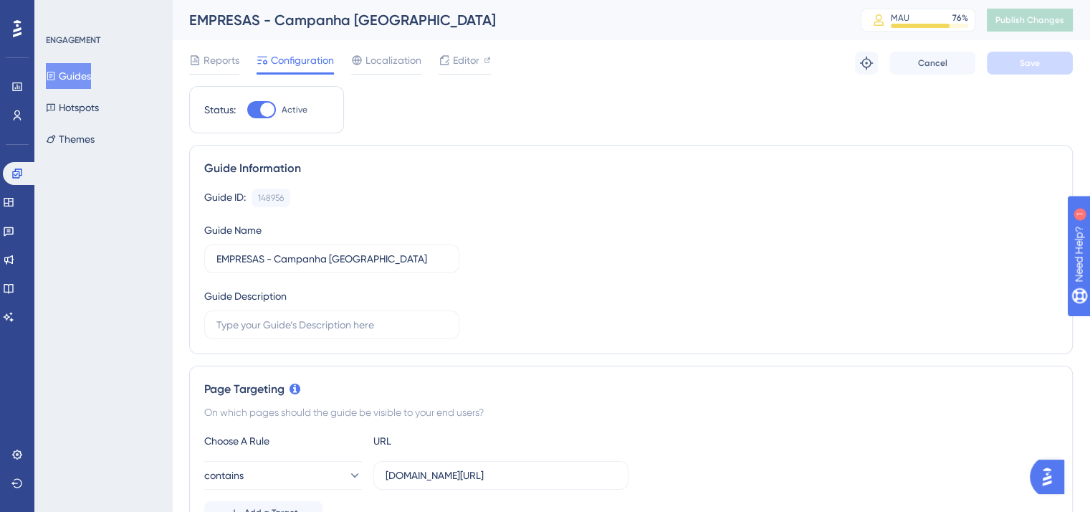
click at [262, 105] on div at bounding box center [261, 109] width 29 height 17
click at [260, 107] on div at bounding box center [267, 109] width 14 height 14
click at [247, 110] on input "Active" at bounding box center [246, 110] width 1 height 1
checkbox input "false"
click at [1029, 71] on button "Save" at bounding box center [1030, 63] width 86 height 23
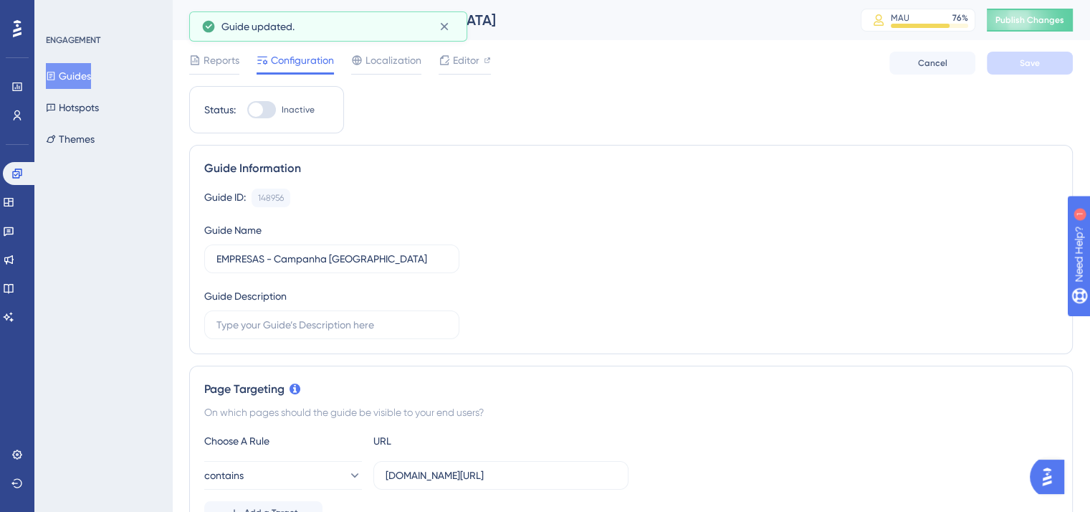
drag, startPoint x: 86, startPoint y: 77, endPoint x: 138, endPoint y: 78, distance: 51.6
click at [86, 77] on button "Guides" at bounding box center [68, 76] width 45 height 26
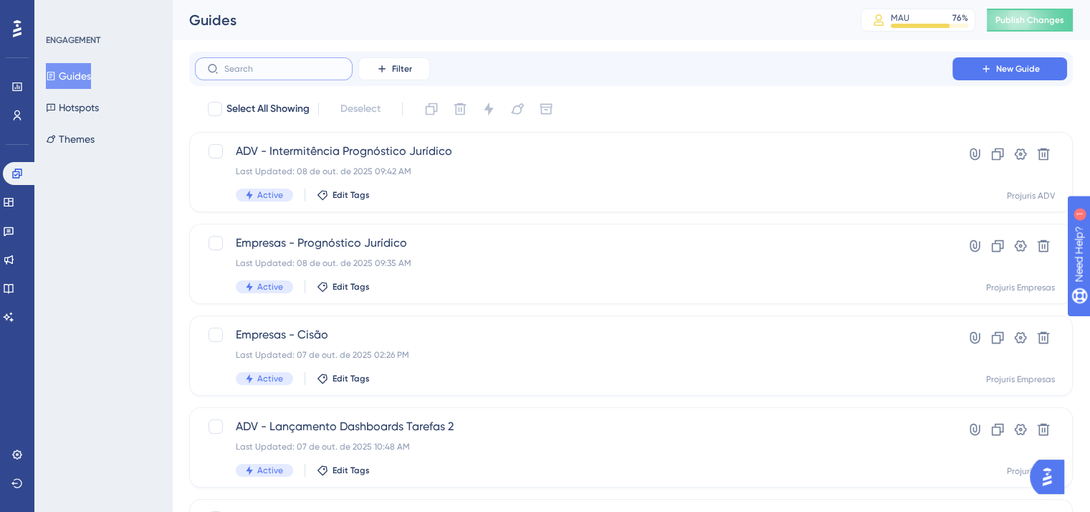
click at [293, 64] on input "text" at bounding box center [282, 69] width 116 height 10
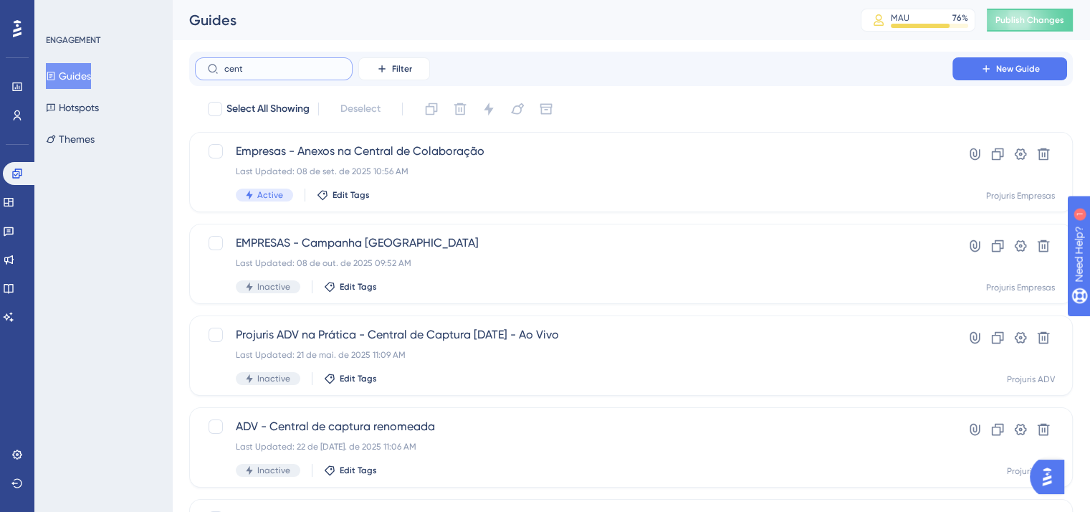
type input "centa"
checkbox input "true"
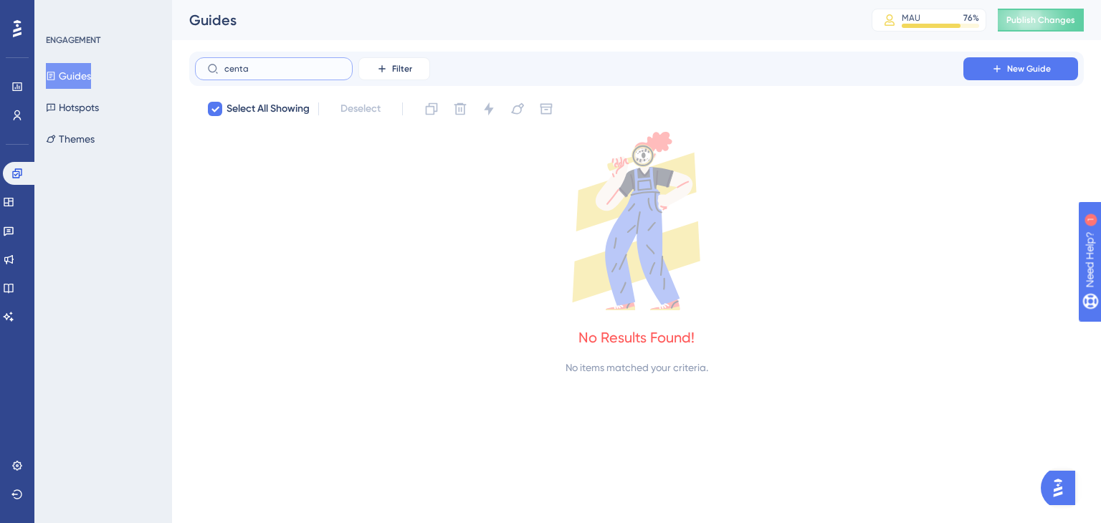
type input "cent"
checkbox input "false"
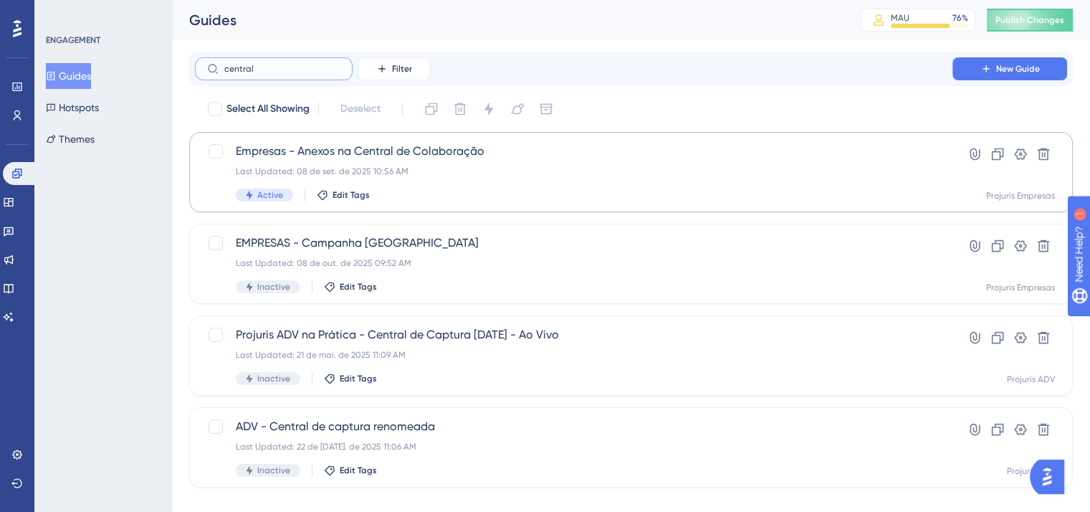
type input "central"
click at [431, 176] on div "Last Updated: 08 de set. de 2025 10:56 AM" at bounding box center [574, 171] width 676 height 11
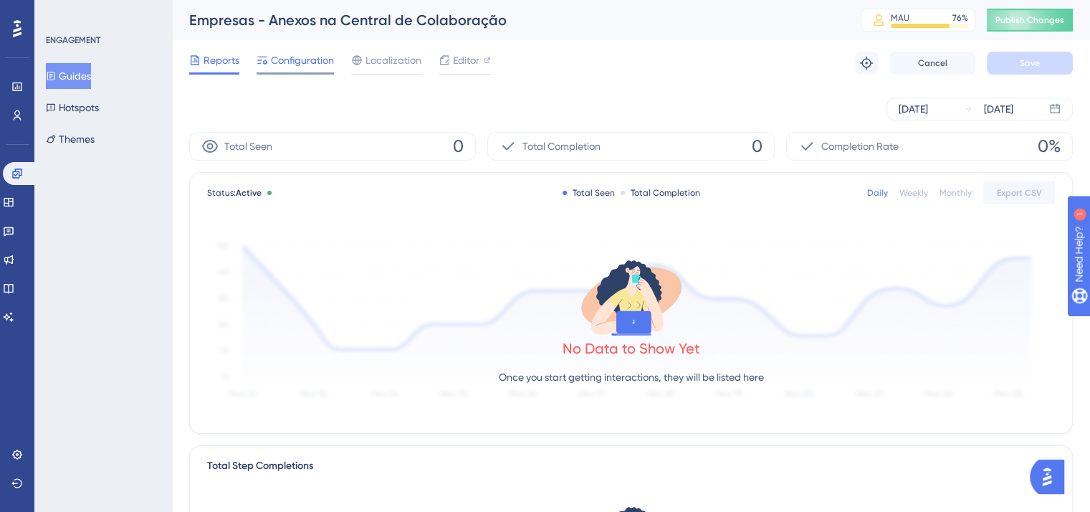
click at [300, 62] on span "Configuration" at bounding box center [302, 60] width 63 height 17
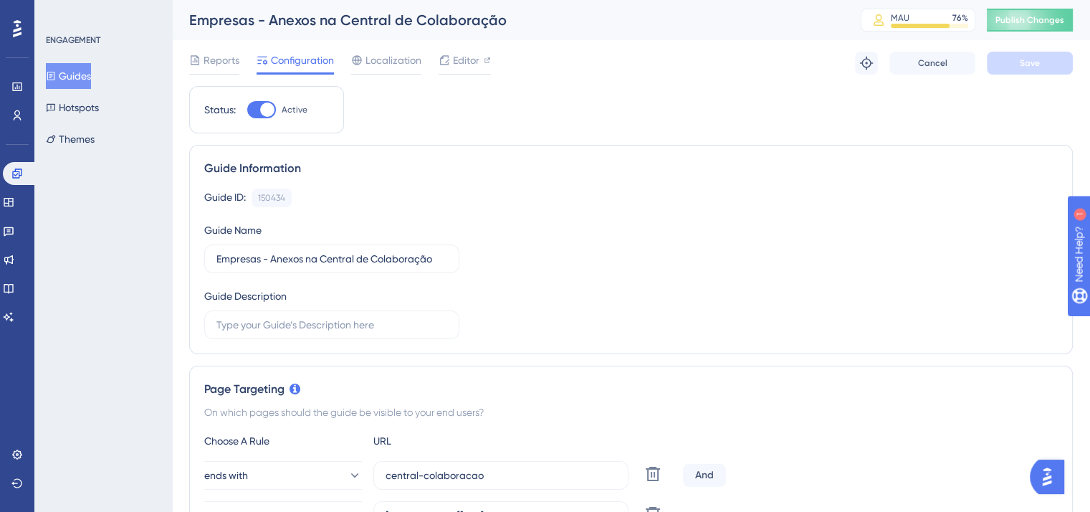
click at [253, 107] on div at bounding box center [261, 109] width 29 height 17
click at [247, 110] on input "Active" at bounding box center [246, 110] width 1 height 1
checkbox input "false"
click at [1041, 59] on button "Save" at bounding box center [1030, 63] width 86 height 23
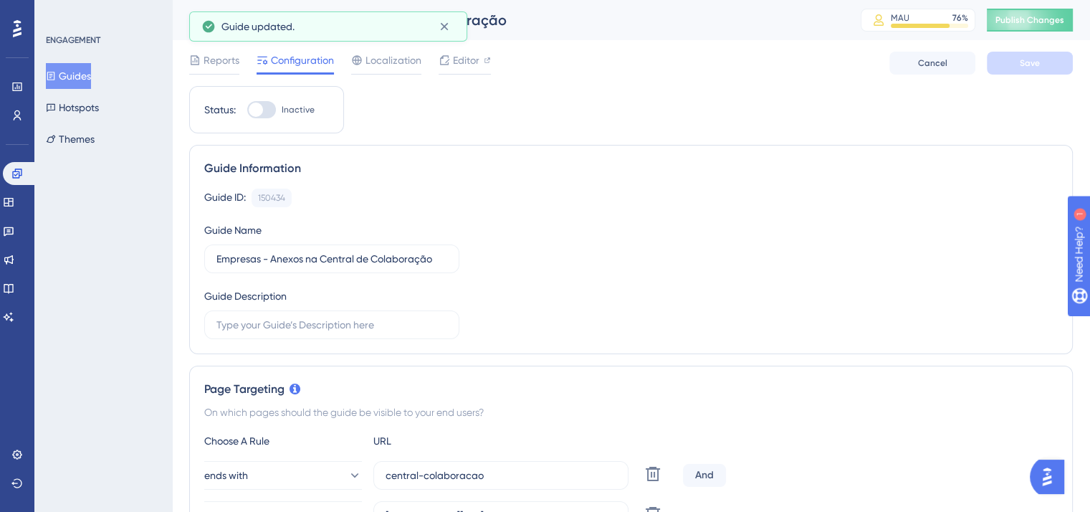
click at [75, 78] on button "Guides" at bounding box center [68, 76] width 45 height 26
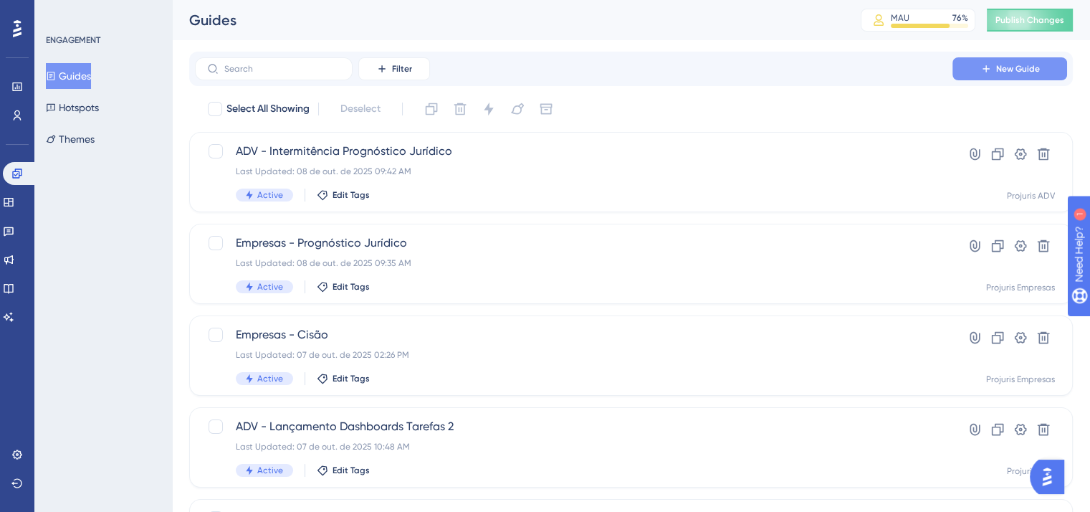
click at [999, 70] on span "New Guide" at bounding box center [1018, 68] width 44 height 11
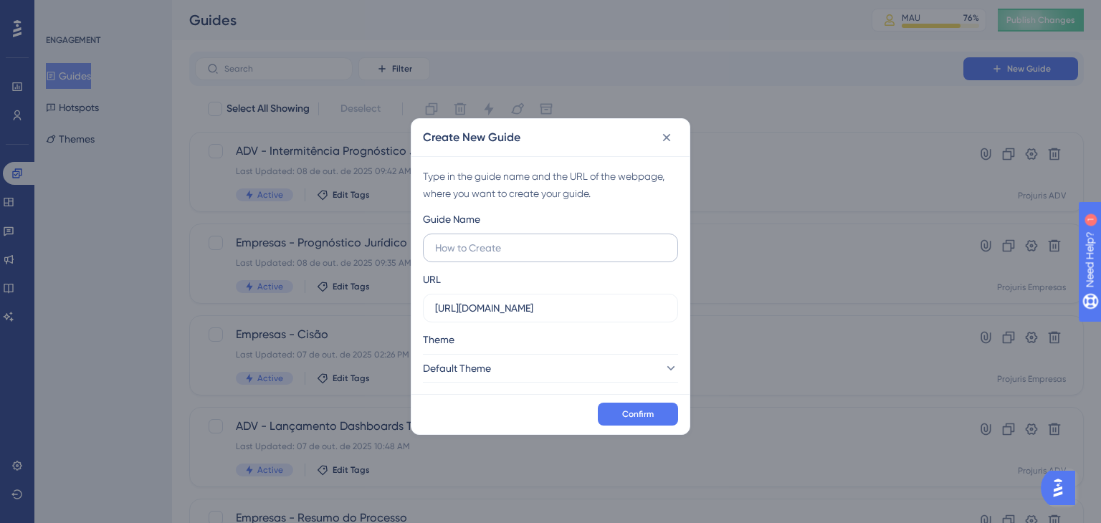
click at [507, 244] on input "text" at bounding box center [550, 248] width 231 height 16
type input "Empresas - Central de Colaboração"
drag, startPoint x: 478, startPoint y: 284, endPoint x: 407, endPoint y: 302, distance: 73.2
click at [407, 302] on div "Create New Guide Type in the guide name and the URL of the webpage, where you w…" at bounding box center [550, 261] width 1101 height 523
paste input "doc.projuris.com.br/#/home/onboarding"
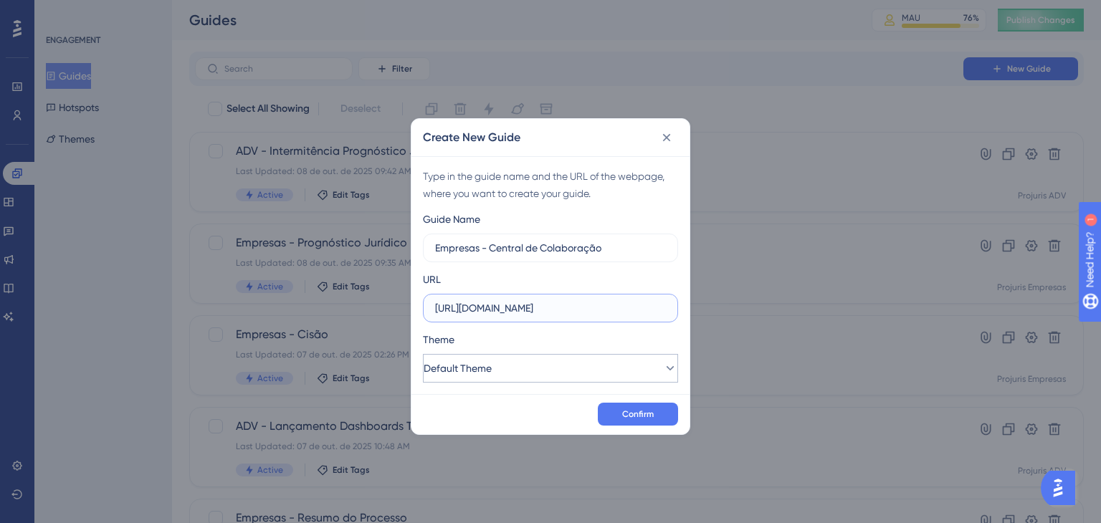
type input "https://doc.projuris.com.br/#/home/onboarding"
click at [570, 368] on button "Default Theme" at bounding box center [550, 368] width 255 height 29
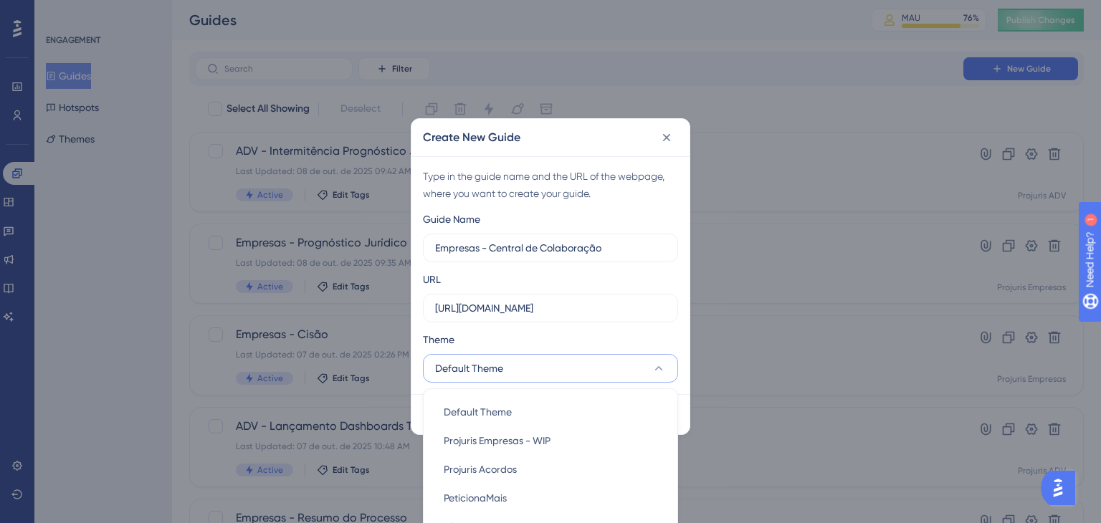
scroll to position [152, 0]
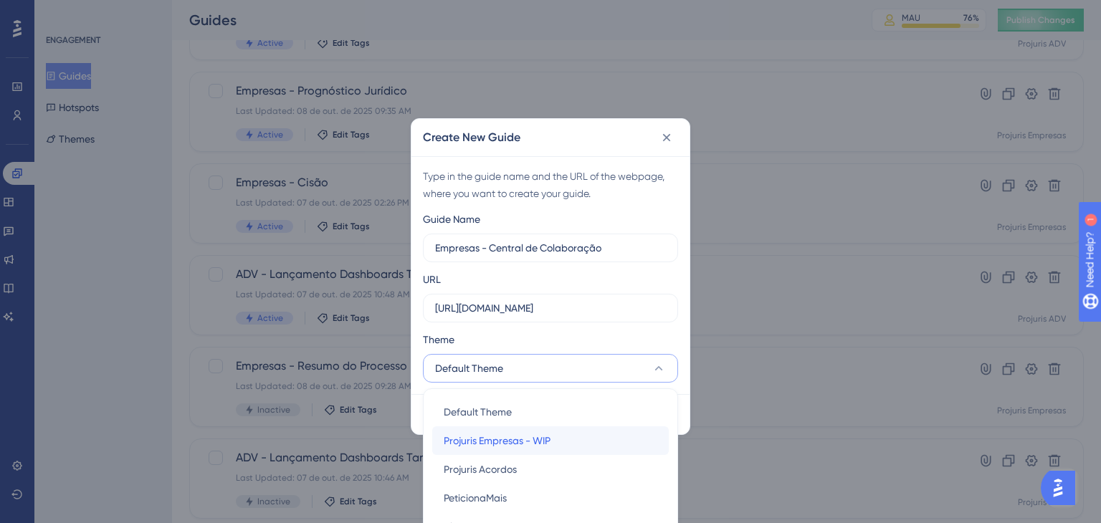
click at [546, 439] on span "Projuris Empresas - WIP" at bounding box center [497, 440] width 107 height 17
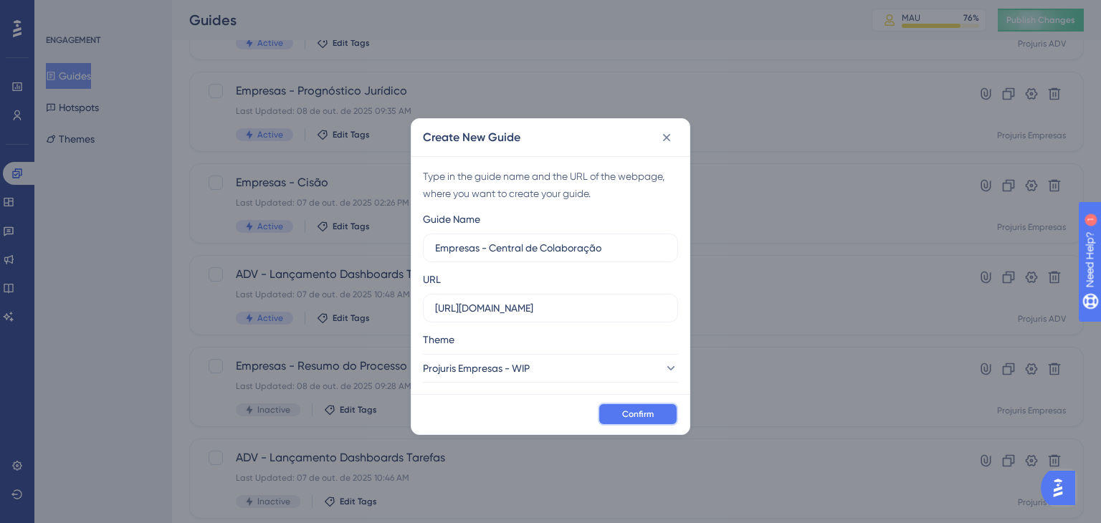
click at [643, 413] on span "Confirm" at bounding box center [638, 413] width 32 height 11
